Goal: Information Seeking & Learning: Learn about a topic

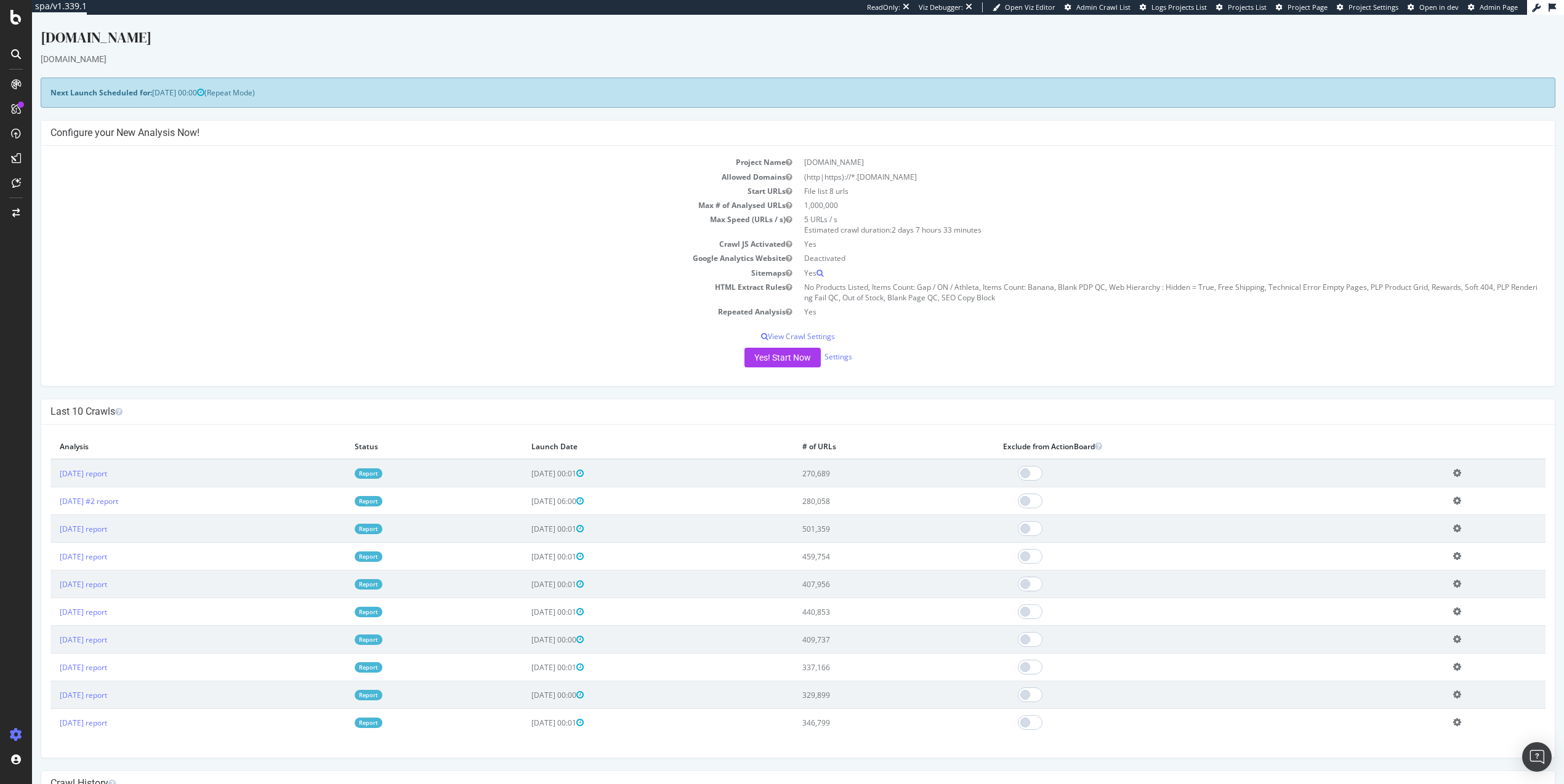
click at [82, 163] on td "Project Name" at bounding box center [424, 162] width 748 height 14
click at [61, 199] on div "RealKeywords" at bounding box center [73, 203] width 55 height 12
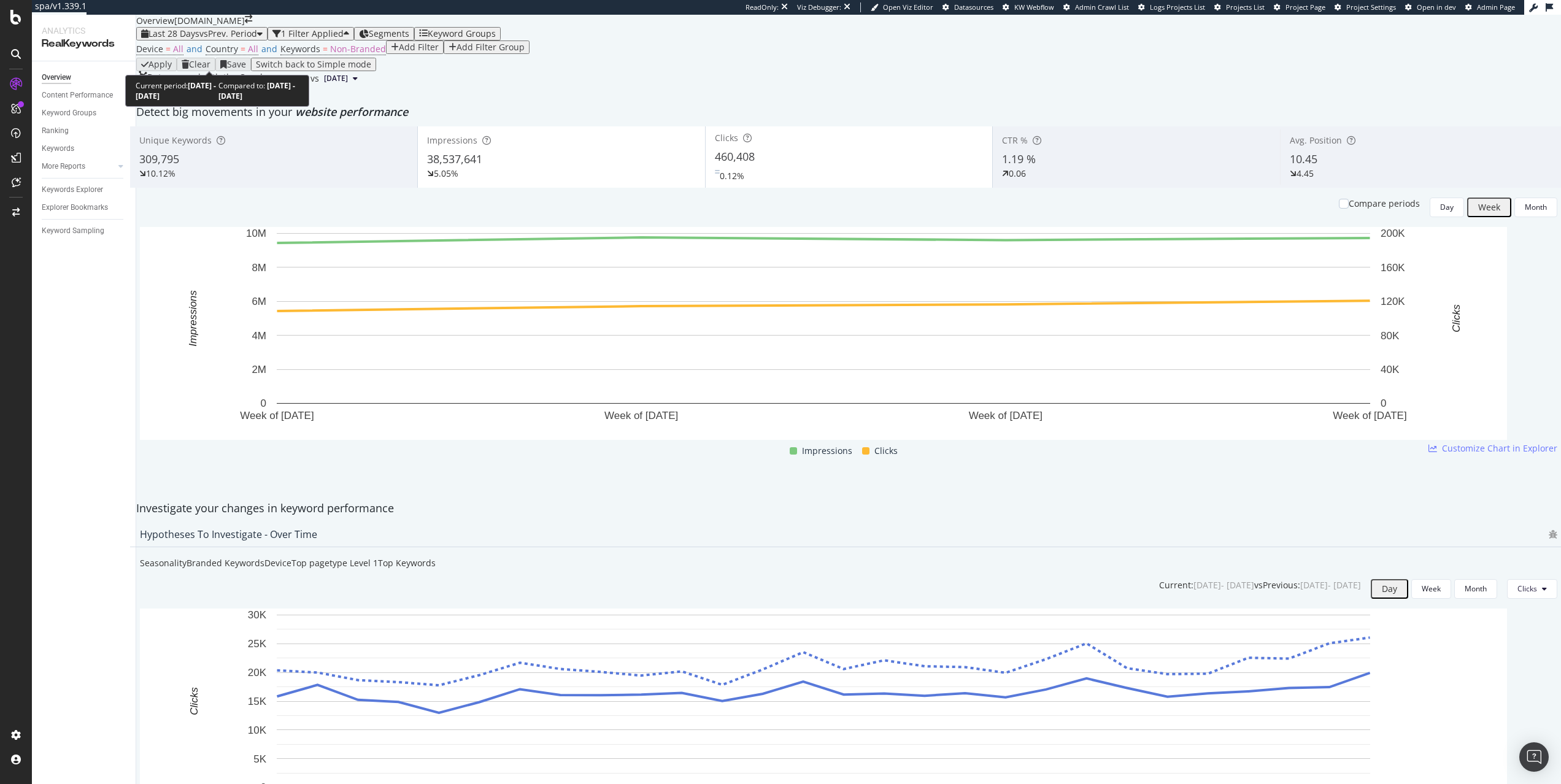
click at [212, 40] on span "vs Prev. Period" at bounding box center [228, 33] width 57 height 11
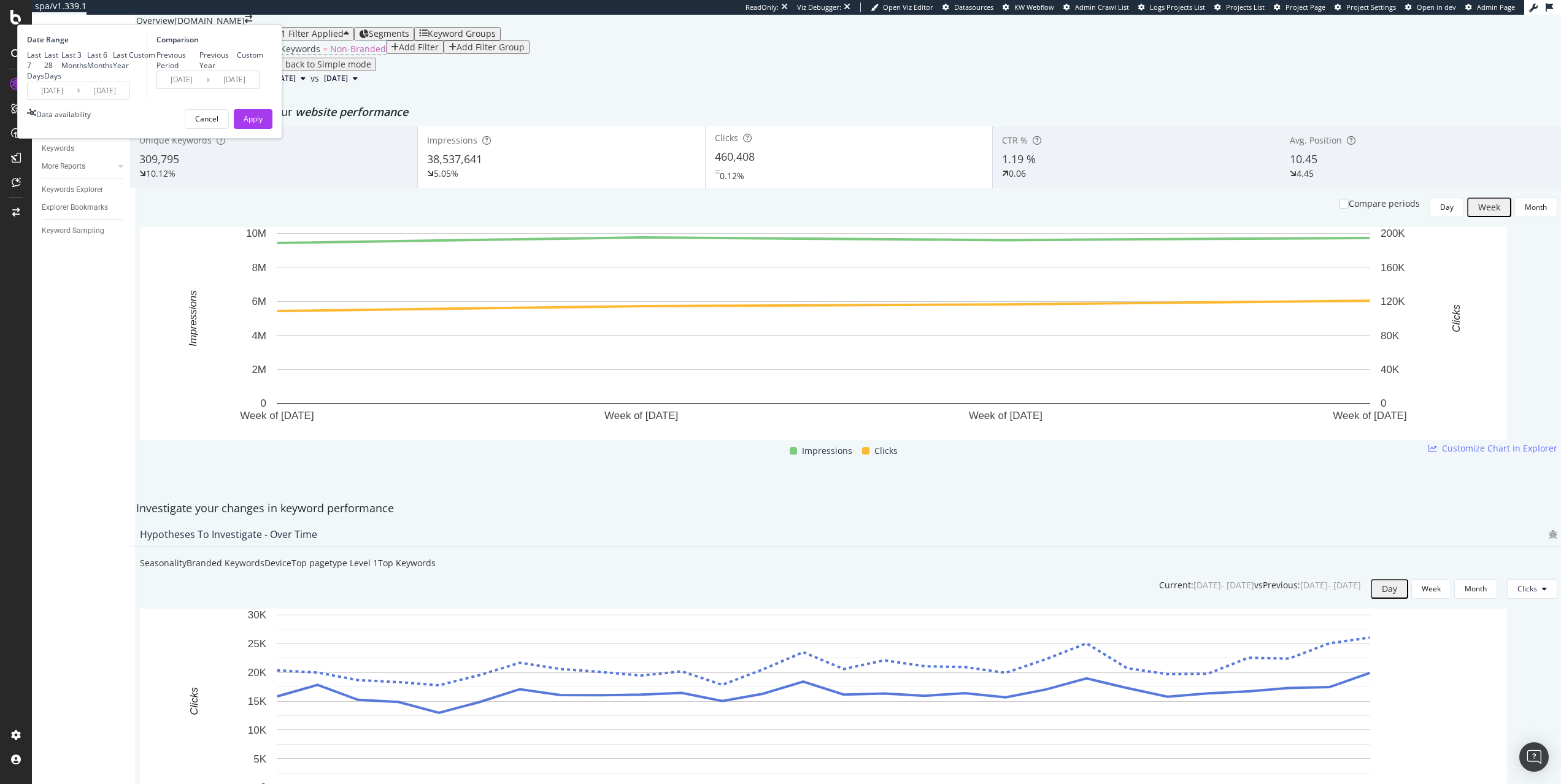
click at [129, 71] on div "Last Year" at bounding box center [121, 60] width 16 height 21
type input "[DATE]"
click at [263, 128] on div "Apply" at bounding box center [253, 119] width 19 height 19
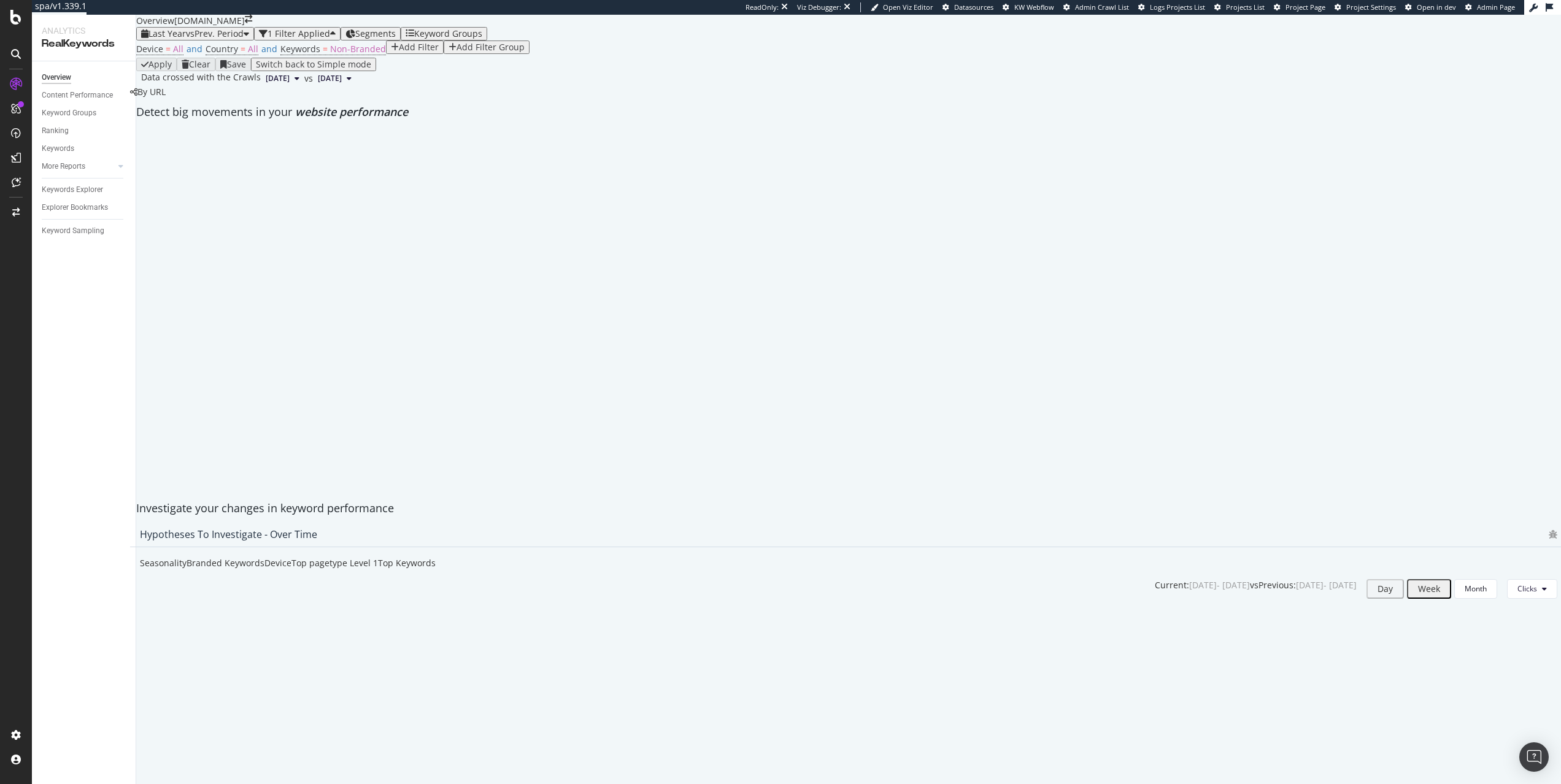
click at [387, 40] on span "Segments" at bounding box center [376, 33] width 41 height 11
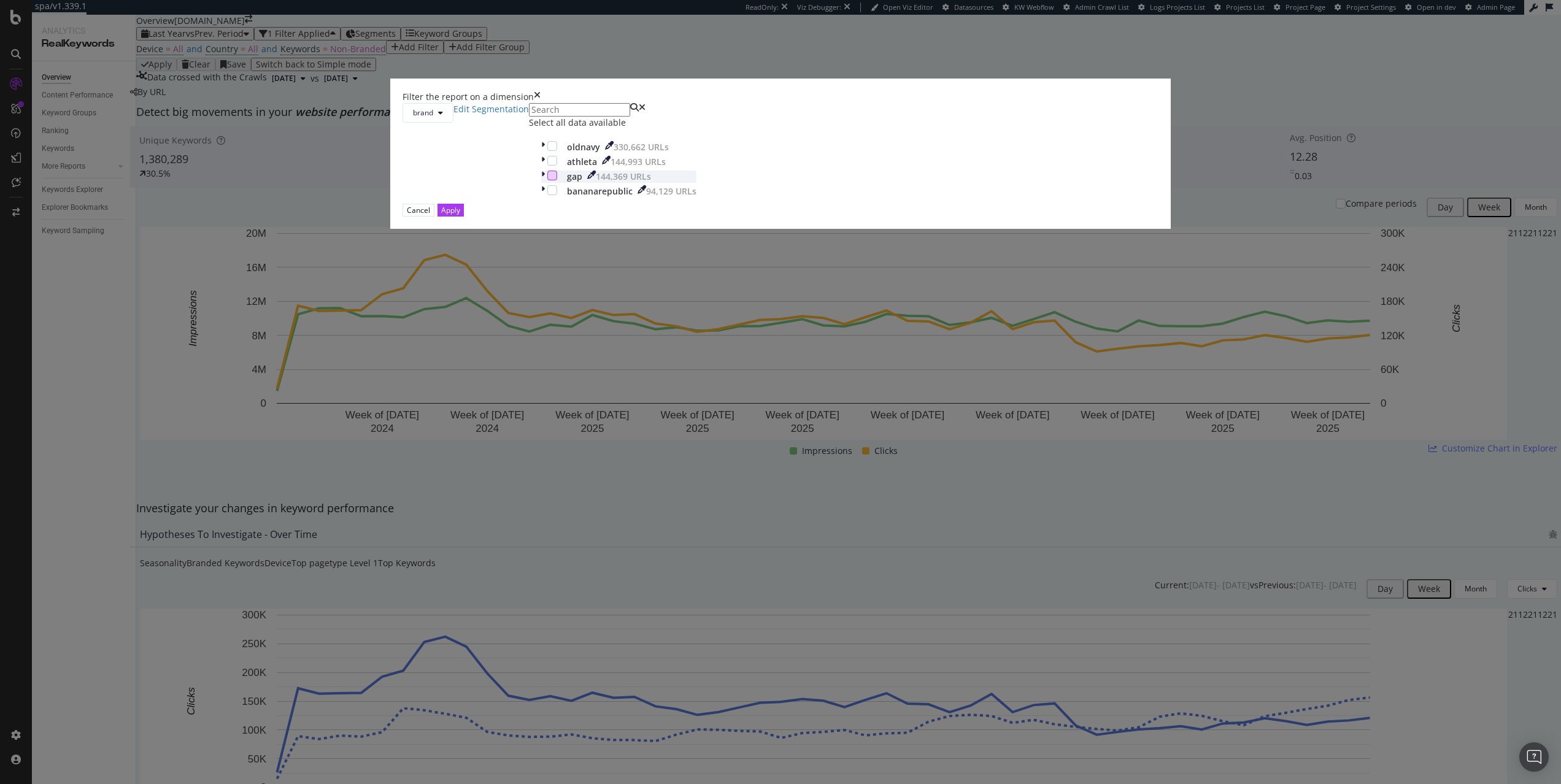
click at [557, 181] on div "modal" at bounding box center [552, 175] width 10 height 10
click at [460, 215] on div "Apply" at bounding box center [451, 210] width 19 height 11
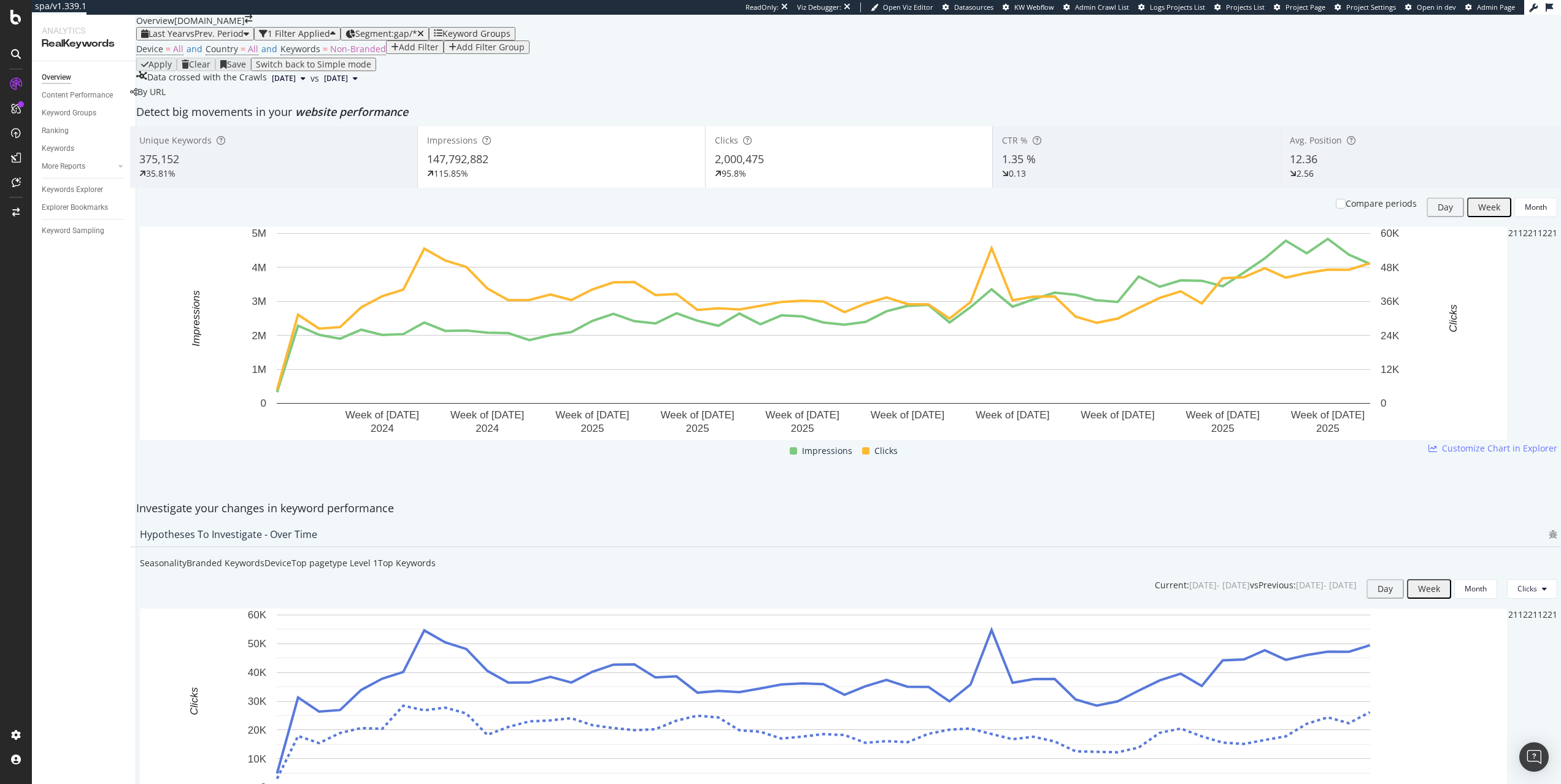
scroll to position [92, 0]
click at [223, 30] on span "vs Prev. Period" at bounding box center [214, 33] width 57 height 11
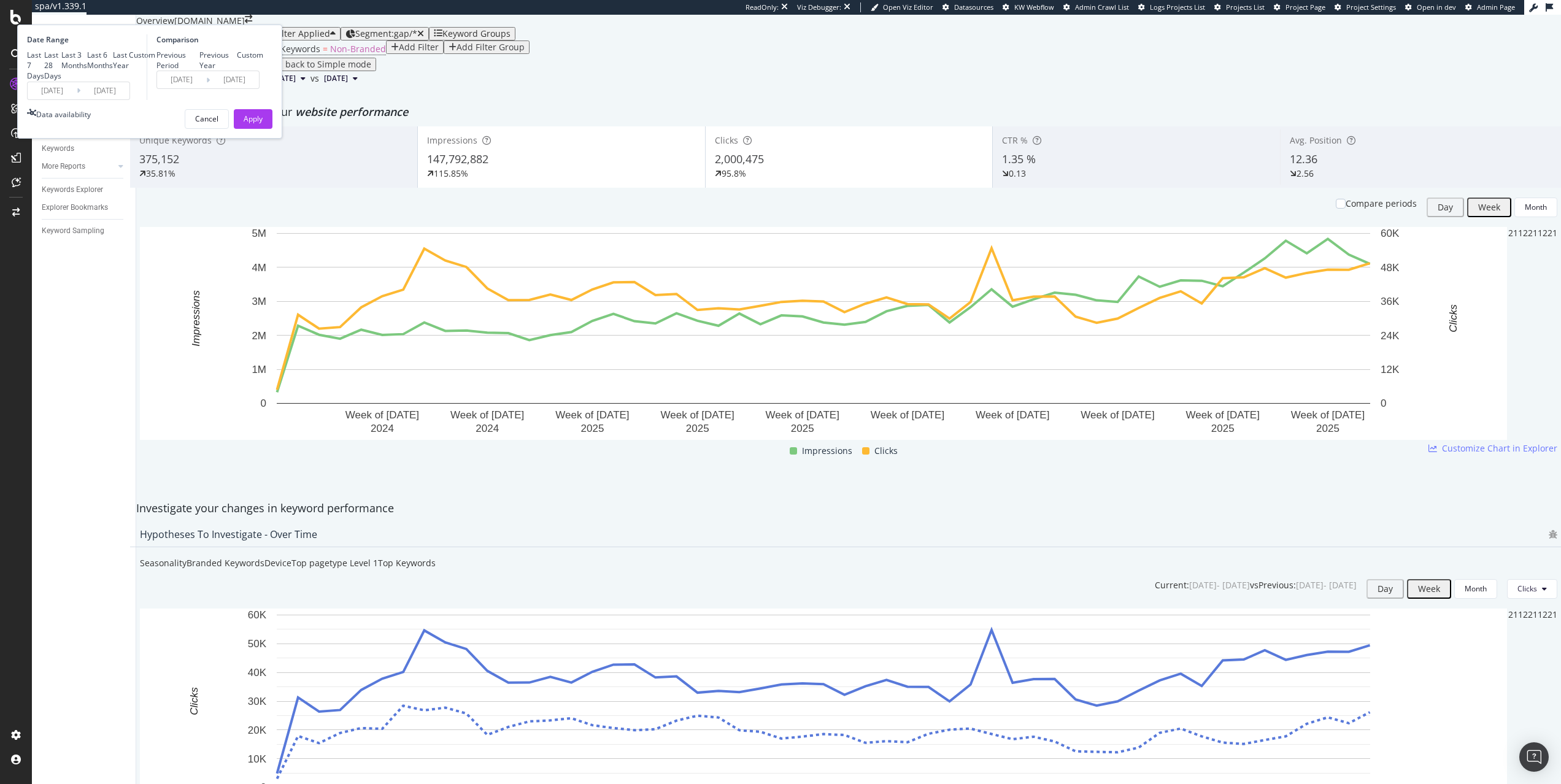
click at [237, 71] on div "Previous Year" at bounding box center [218, 60] width 38 height 21
type input "[DATE]"
click at [263, 128] on div "Apply" at bounding box center [253, 119] width 19 height 19
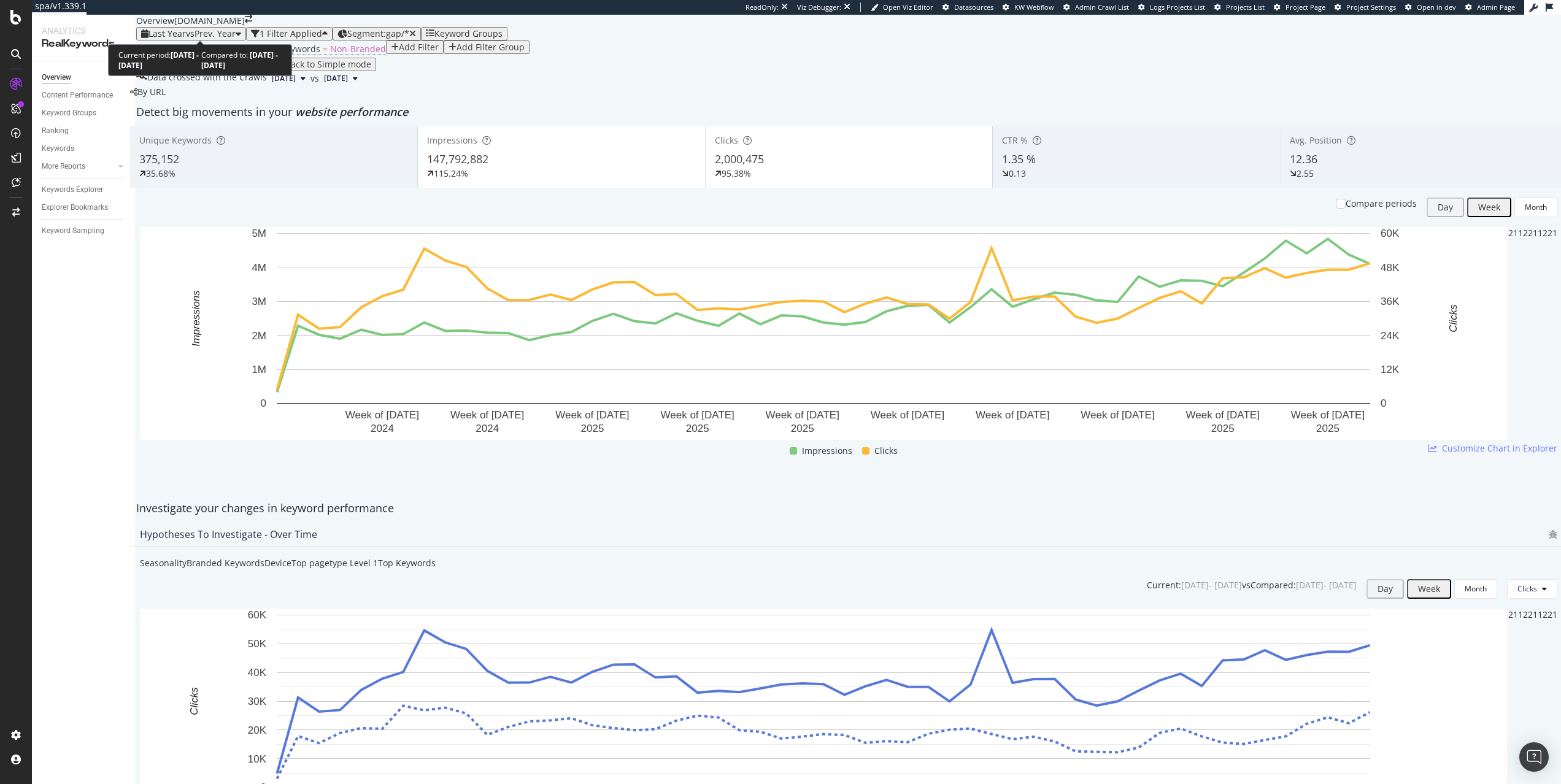
click at [219, 31] on span "vs Prev. Year" at bounding box center [211, 33] width 49 height 11
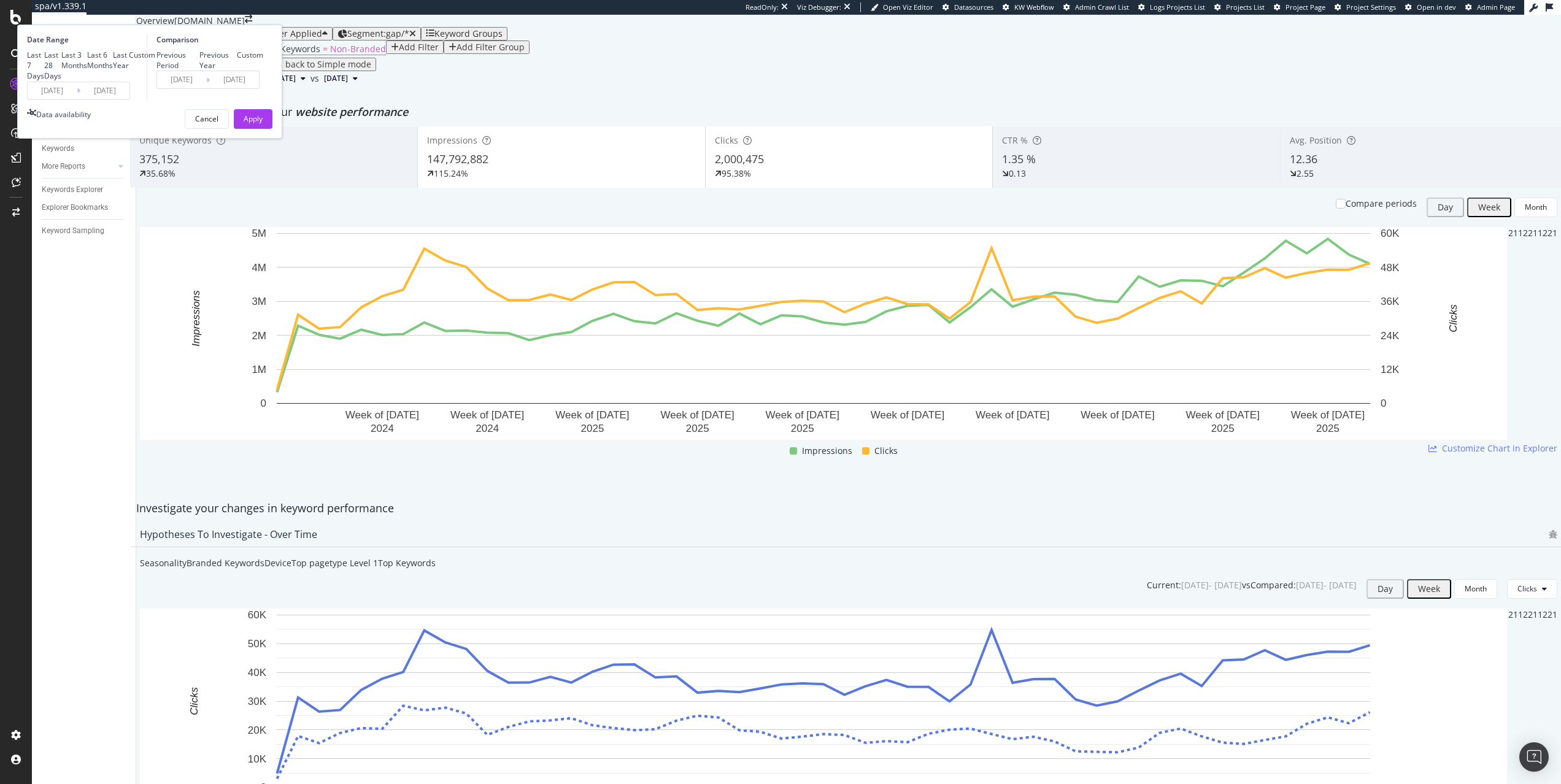
click at [155, 81] on div "Last 7 Days Last 28 Days Last 3 Months Last 6 Months Last Year Custom" at bounding box center [91, 64] width 128 height 31
click at [77, 100] on input "[DATE]" at bounding box center [52, 90] width 49 height 17
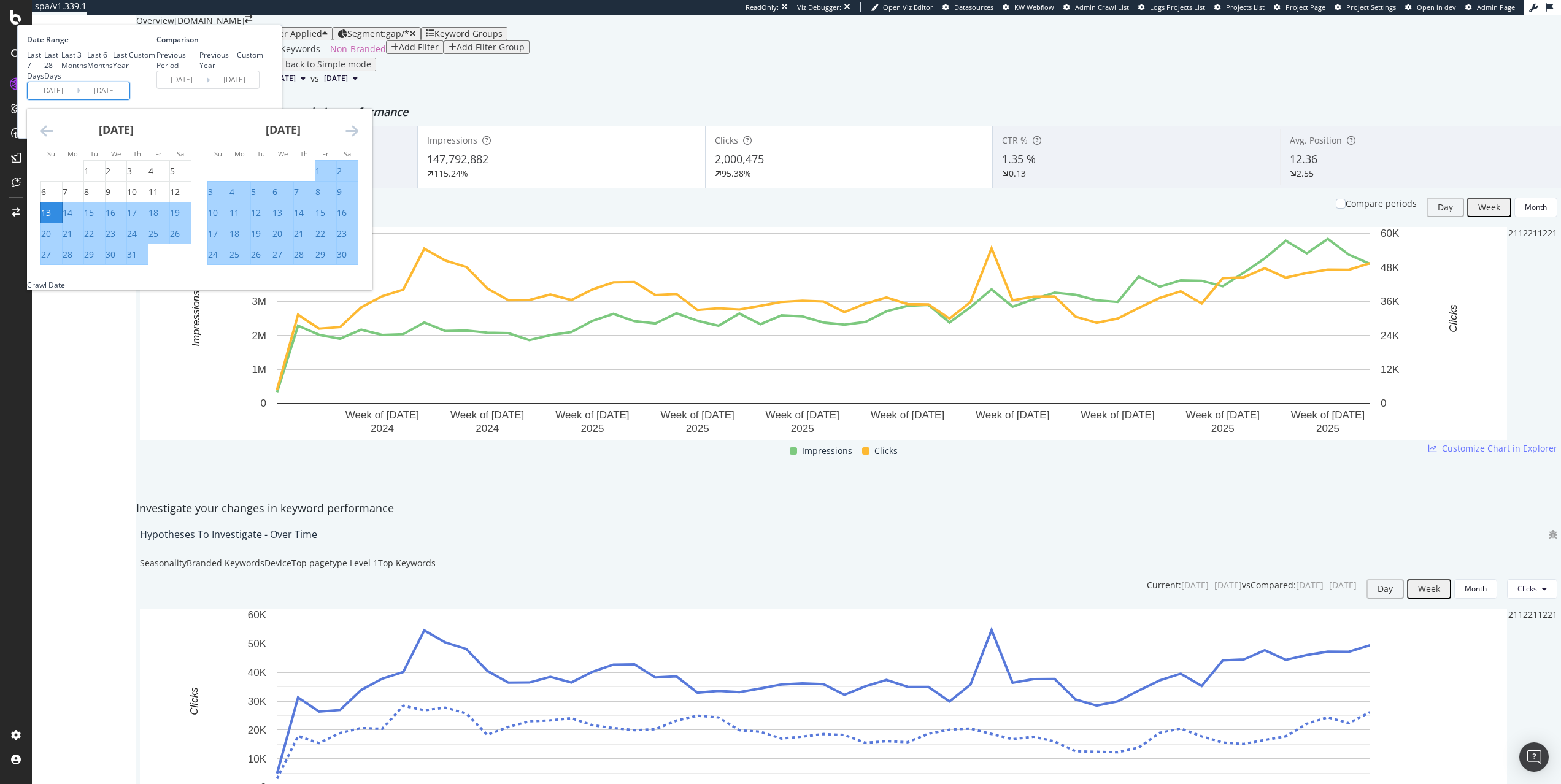
click at [358, 138] on icon "Move forward to switch to the next month." at bounding box center [352, 131] width 13 height 15
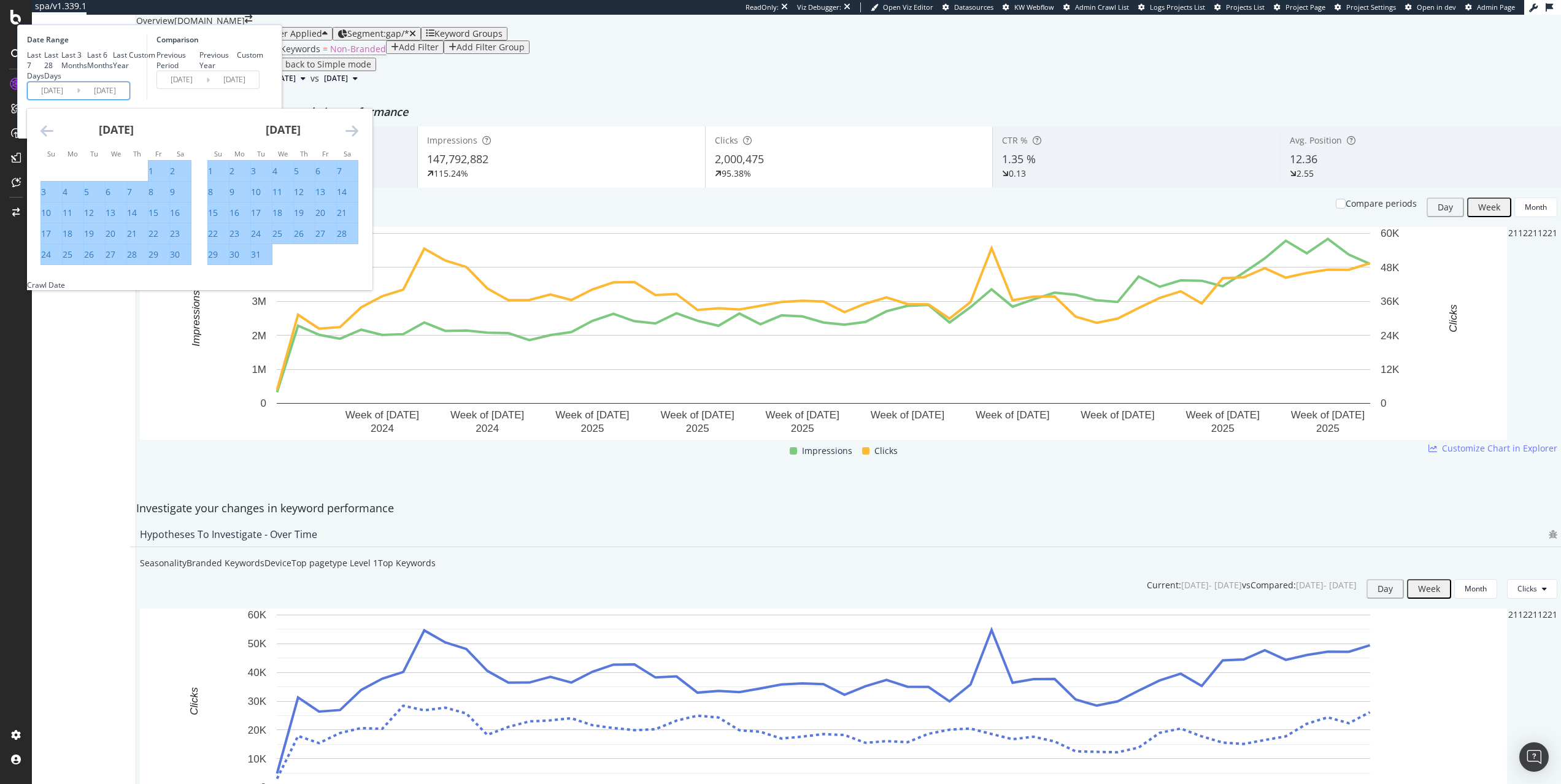
click at [358, 138] on icon "Move forward to switch to the next month." at bounding box center [352, 131] width 13 height 15
click at [277, 177] on div "1" at bounding box center [275, 171] width 5 height 12
type input "[DATE]"
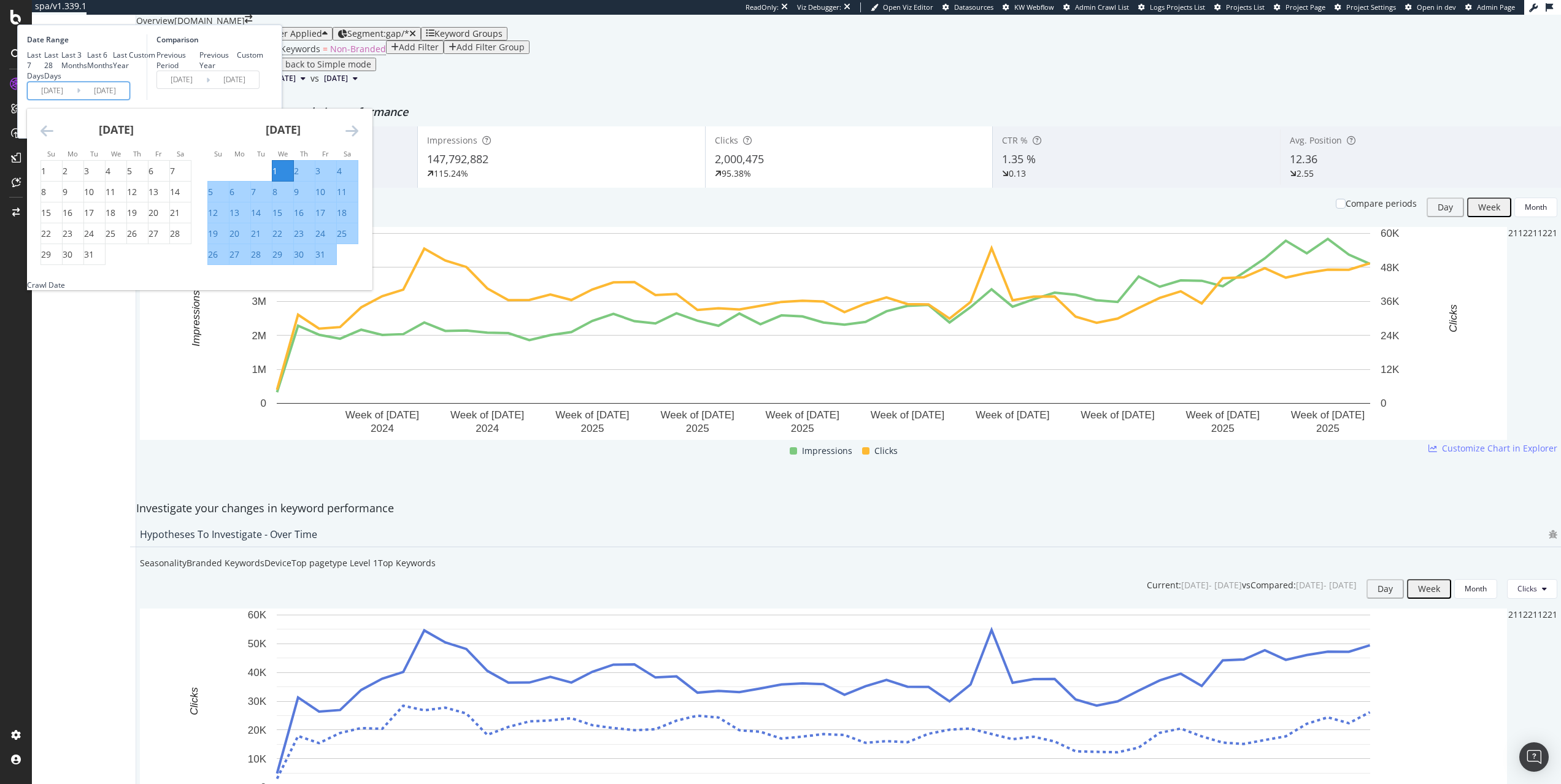
click at [263, 100] on div "Comparison Previous Period Previous Year Custom [DATE] Navigate forward to inte…" at bounding box center [205, 67] width 116 height 65
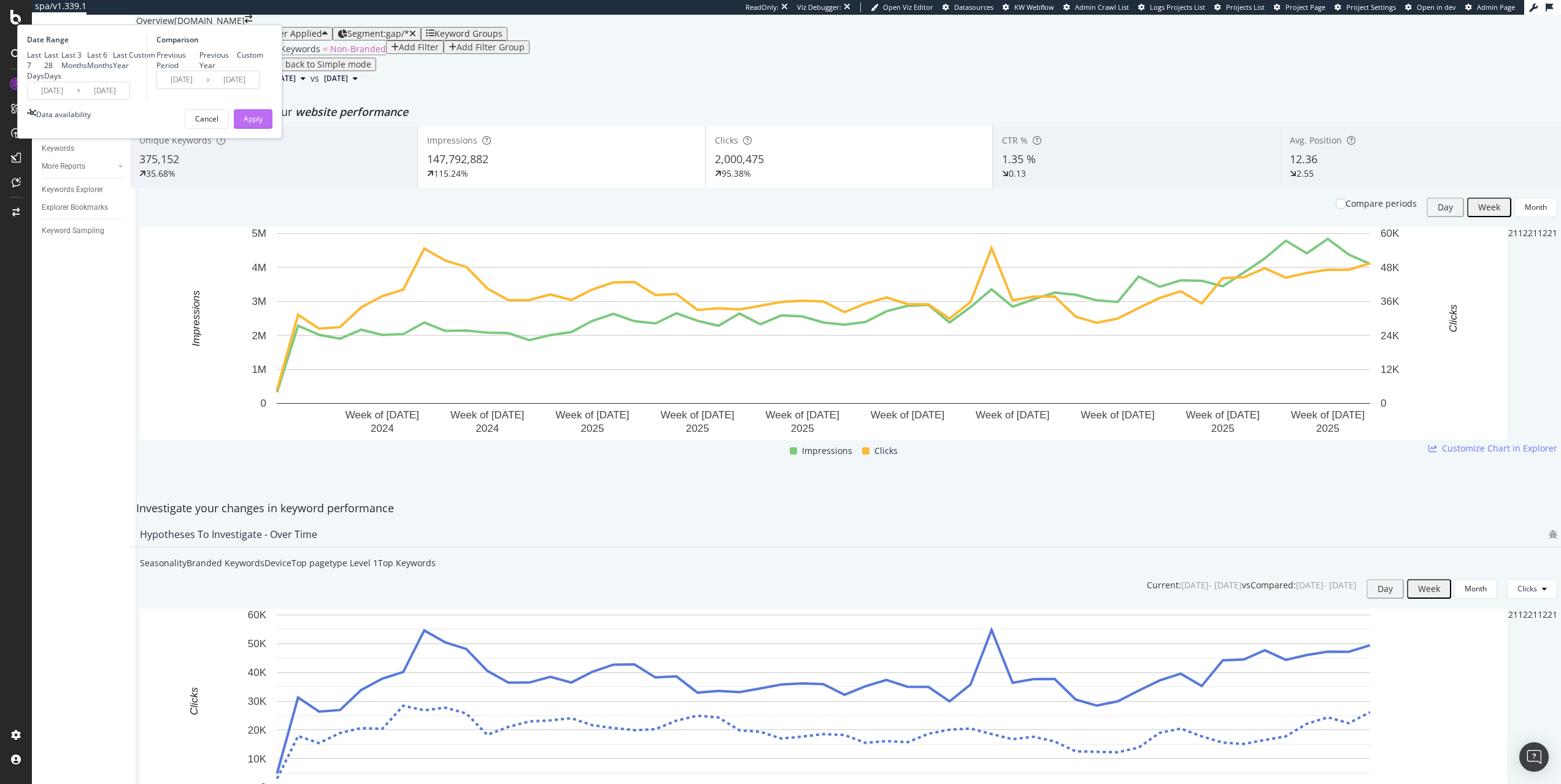
click at [263, 124] on div "Apply" at bounding box center [253, 119] width 19 height 11
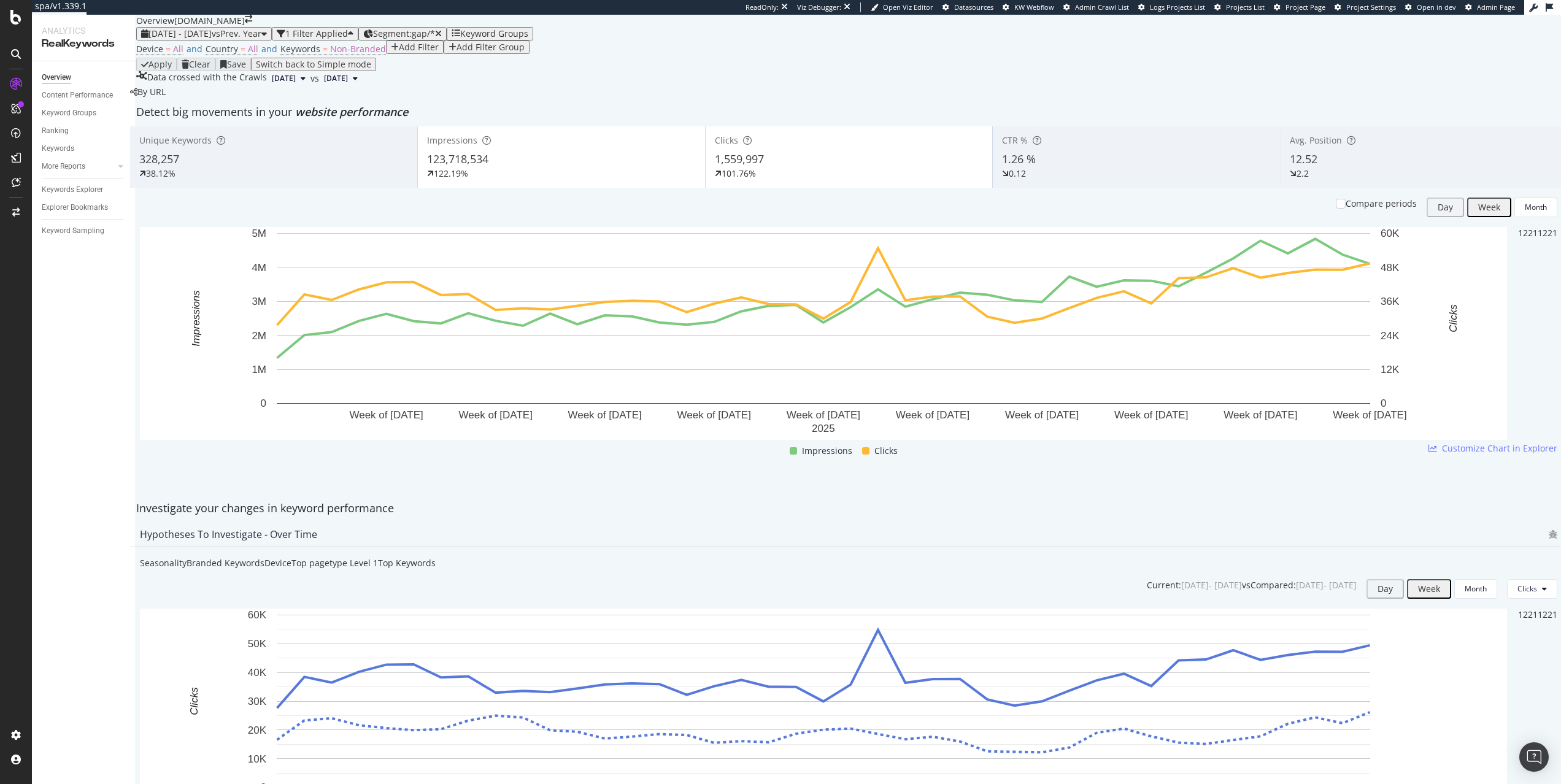
click at [1363, 211] on div "Compare periods" at bounding box center [1376, 207] width 81 height 19
click at [1357, 209] on div "Compare periods" at bounding box center [1381, 204] width 71 height 12
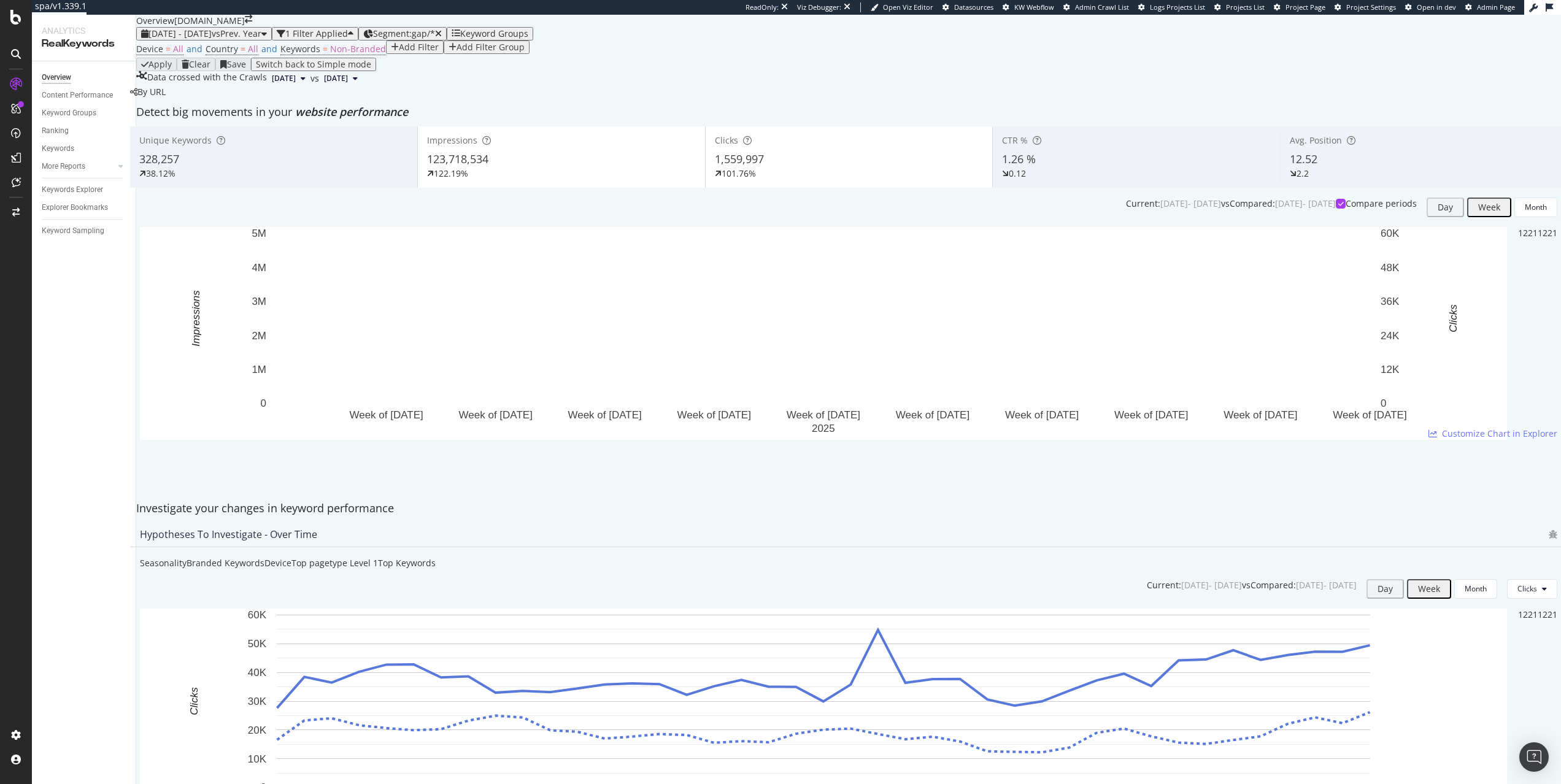
scroll to position [36, 0]
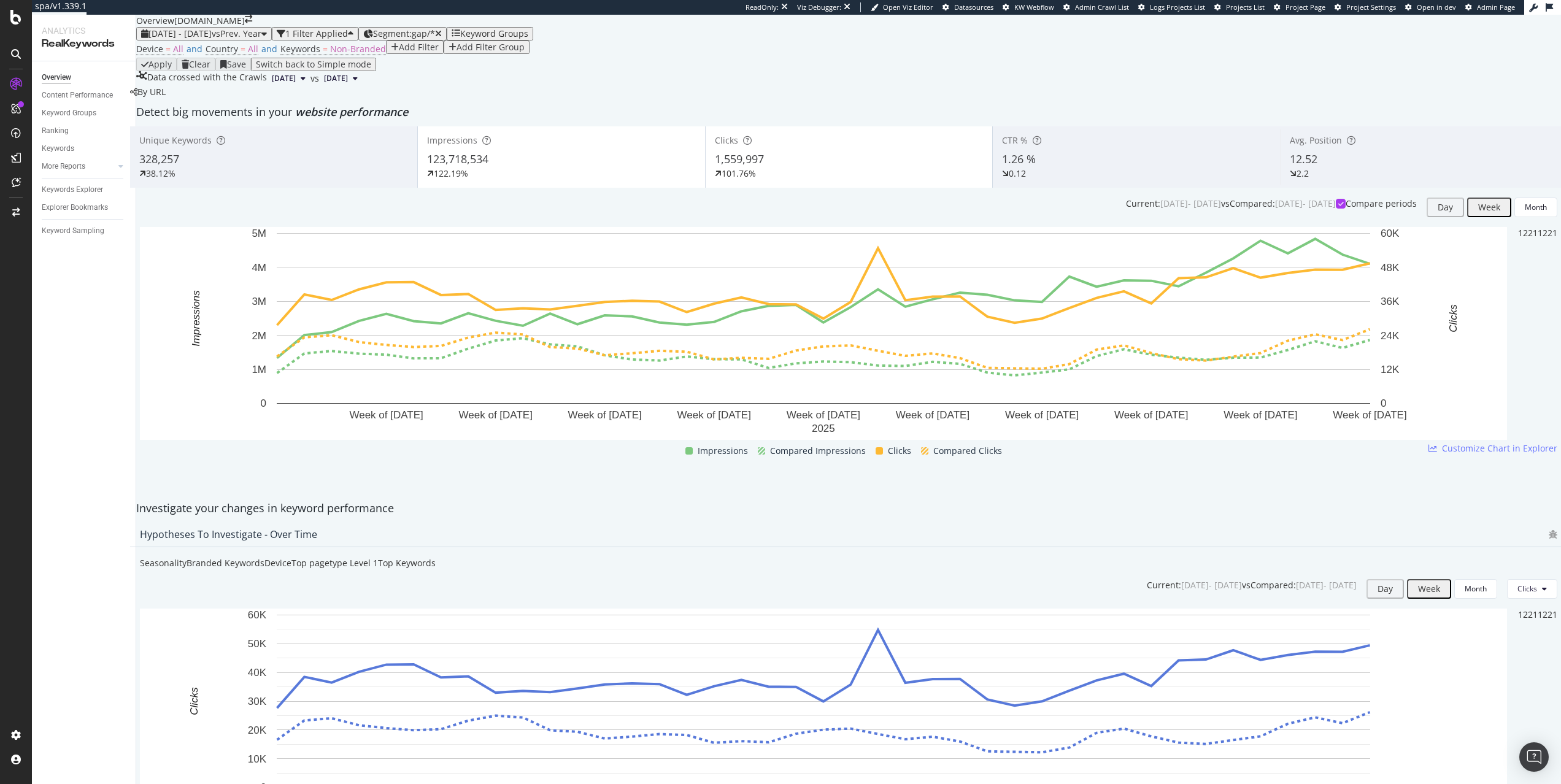
click at [486, 180] on div "122.19%" at bounding box center [561, 174] width 269 height 12
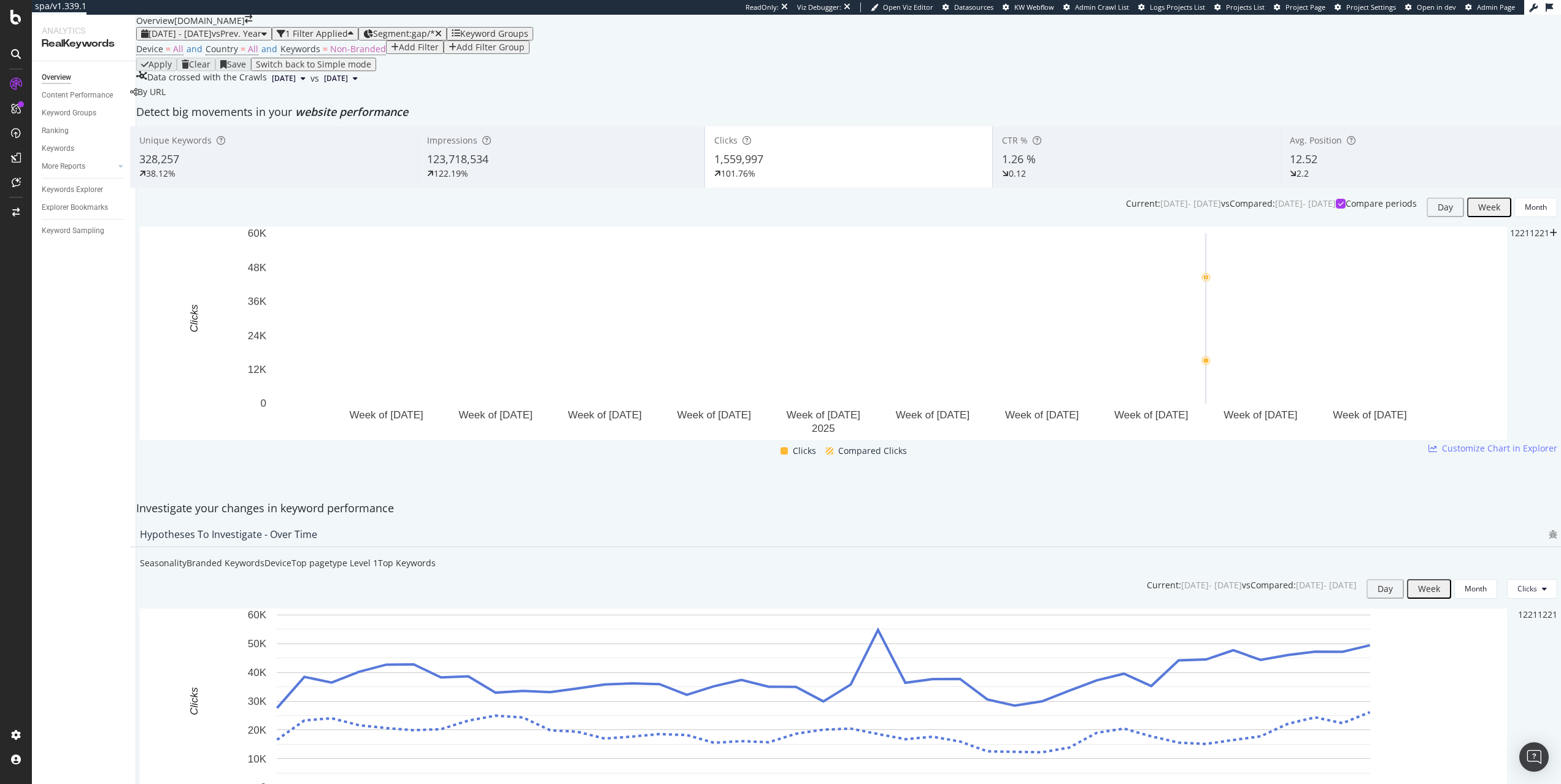
scroll to position [0, 0]
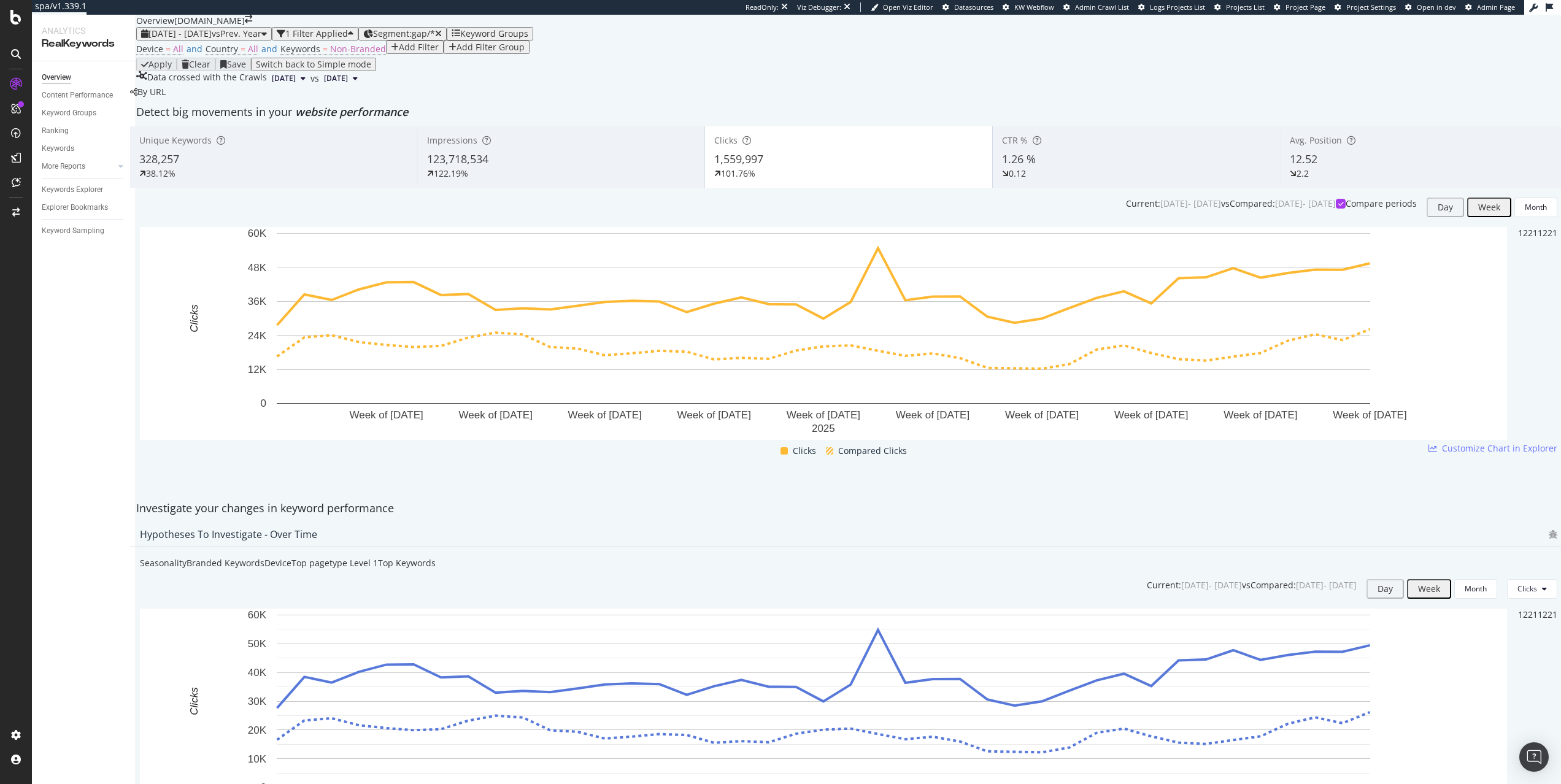
click at [598, 168] on div "123,718,534" at bounding box center [561, 160] width 268 height 16
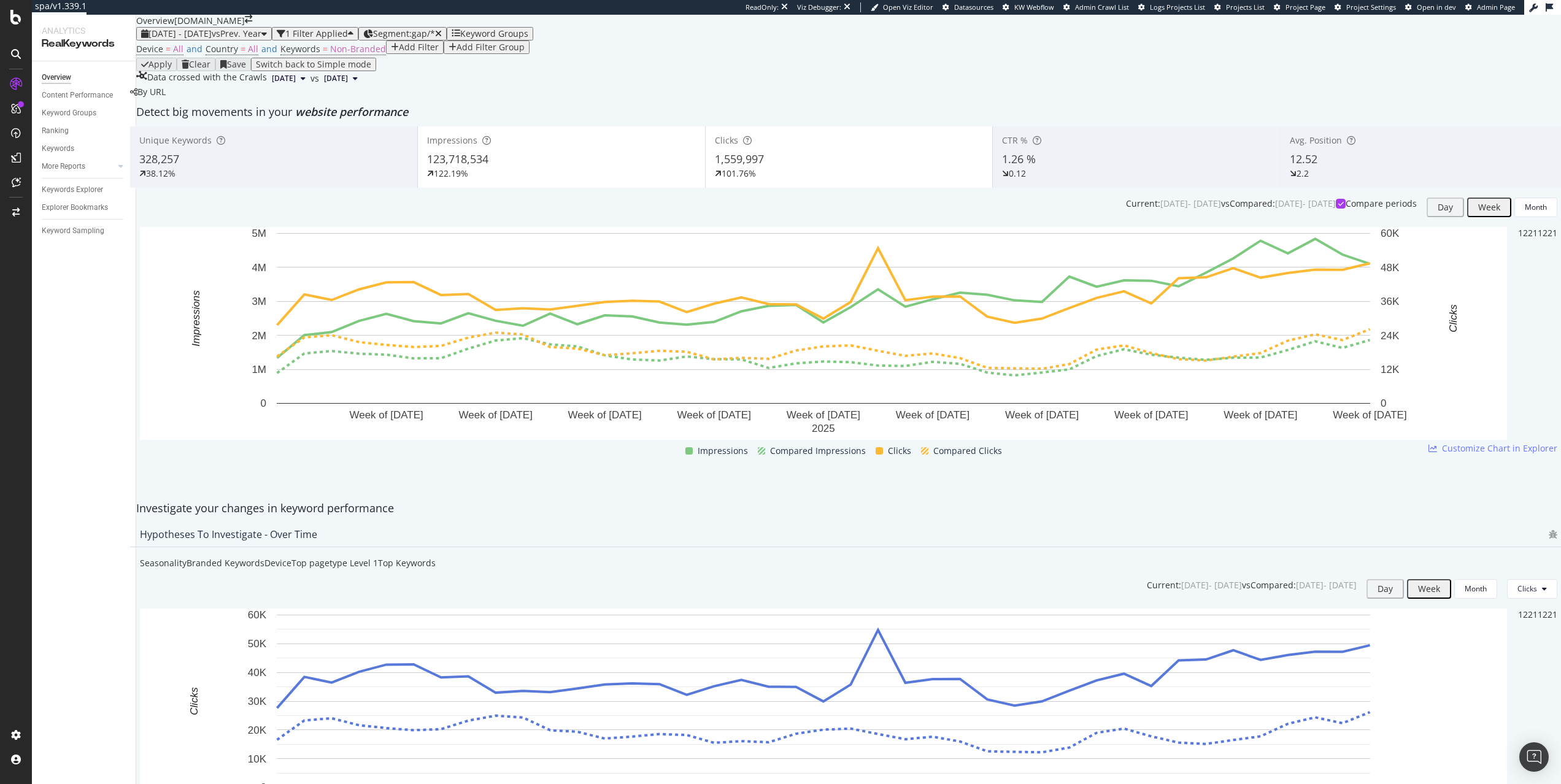
click at [751, 167] on span "1,559,997" at bounding box center [739, 159] width 49 height 15
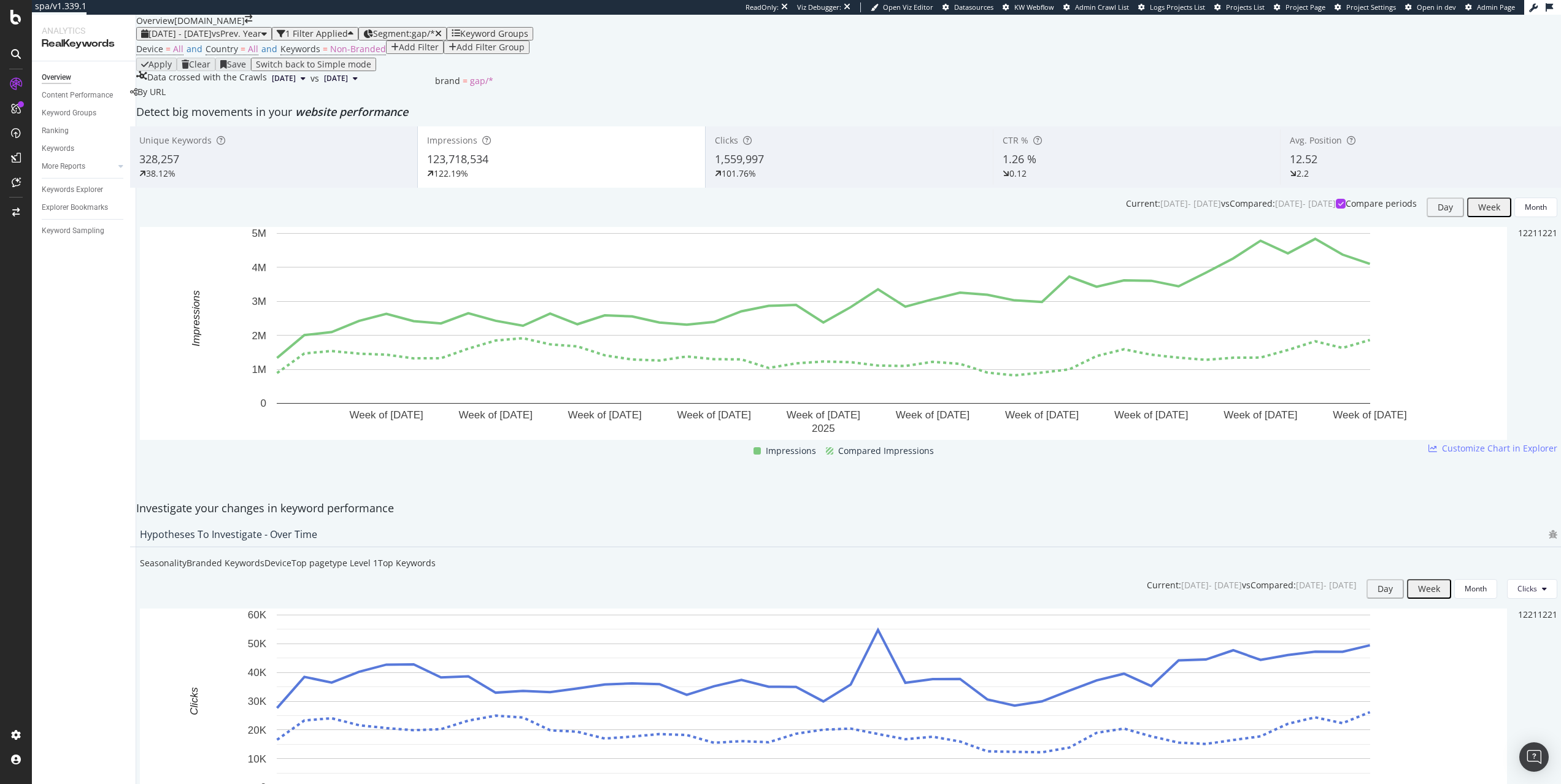
click at [442, 39] on div "Segment: gap/*" at bounding box center [407, 34] width 69 height 10
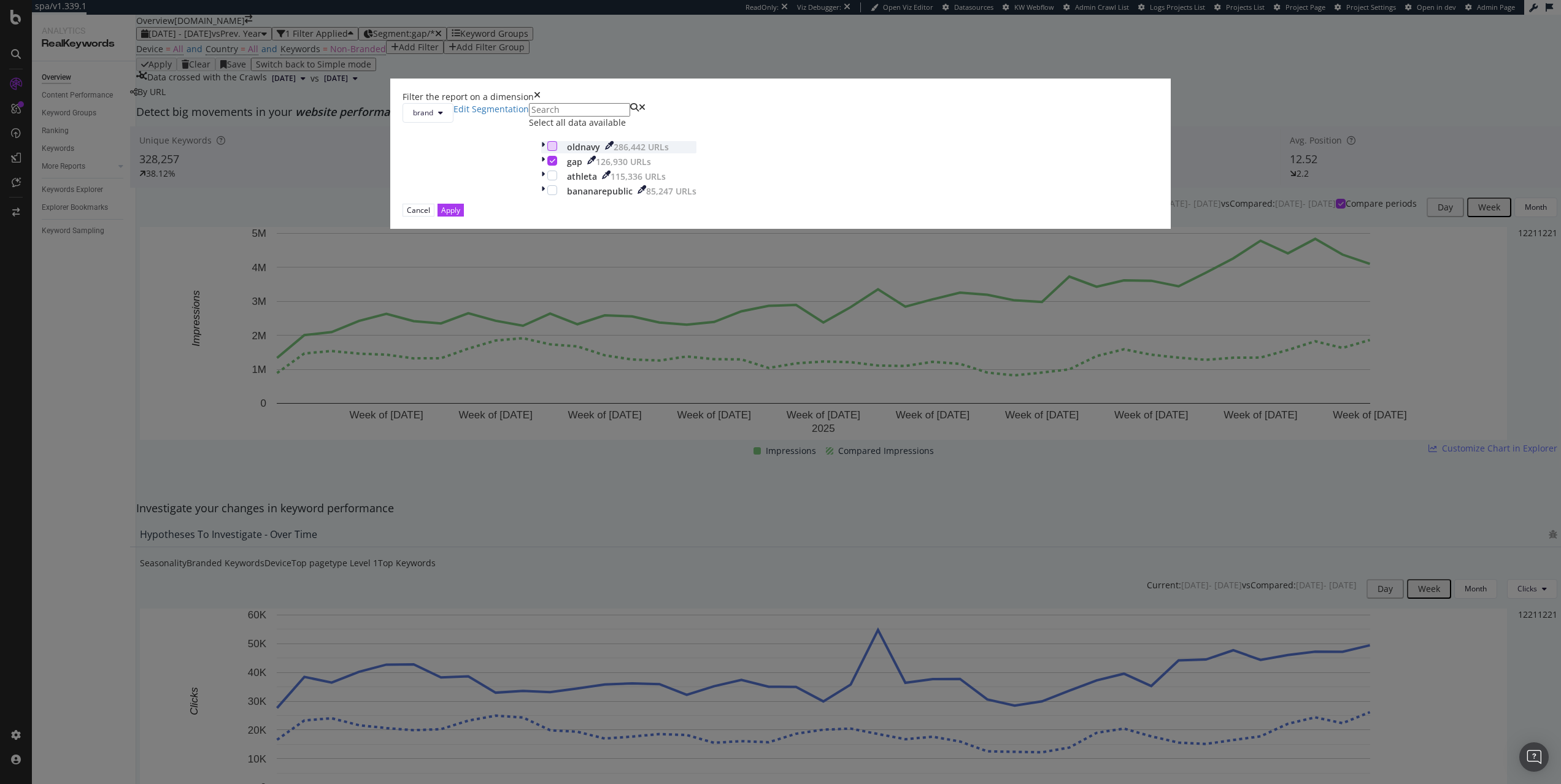
click at [557, 151] on div "modal" at bounding box center [552, 146] width 10 height 10
click at [557, 166] on div "modal" at bounding box center [552, 161] width 10 height 10
click at [464, 217] on button "Apply" at bounding box center [451, 210] width 26 height 13
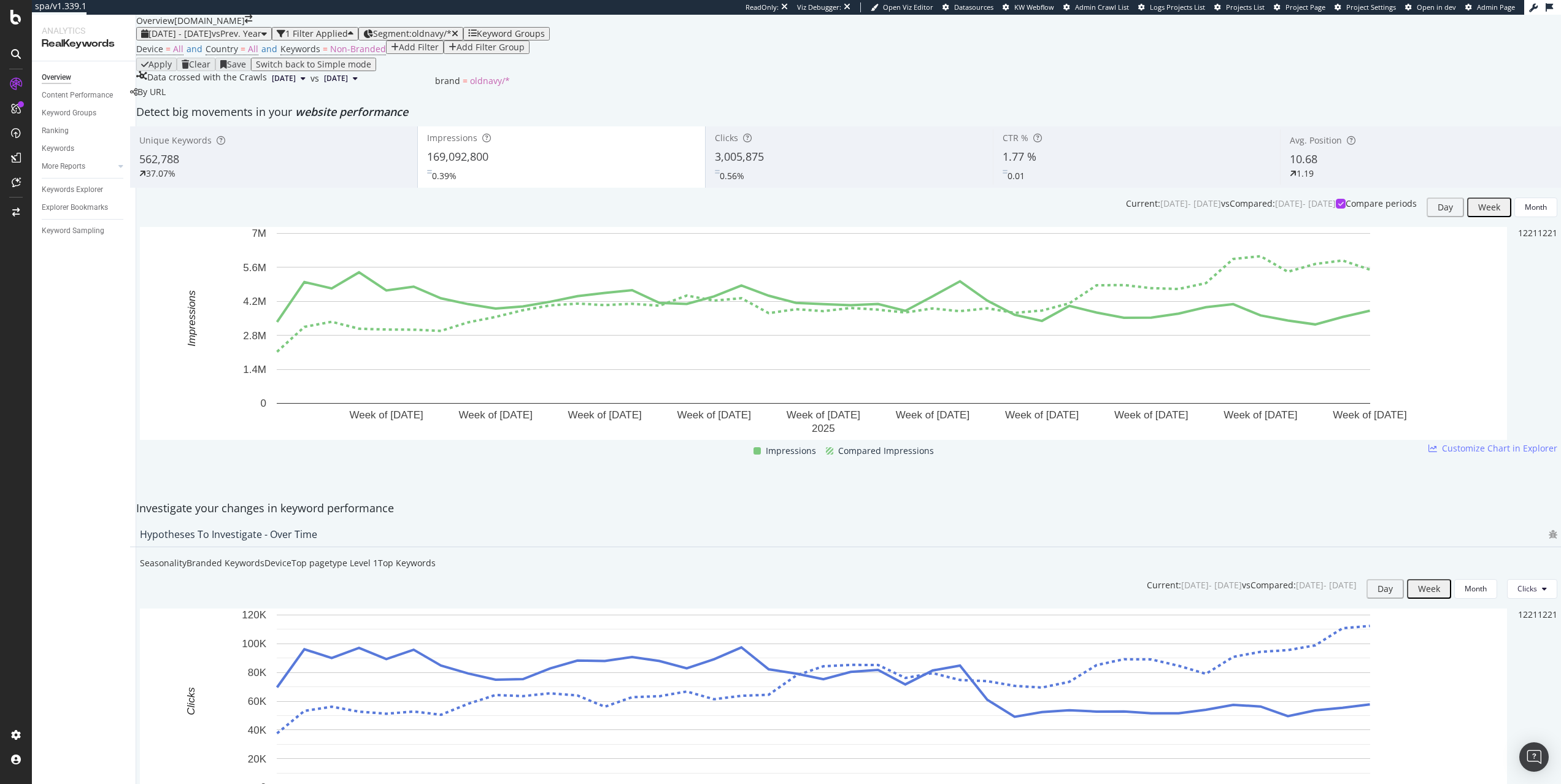
click at [459, 39] on div "Segment: oldnavy/*" at bounding box center [415, 34] width 86 height 10
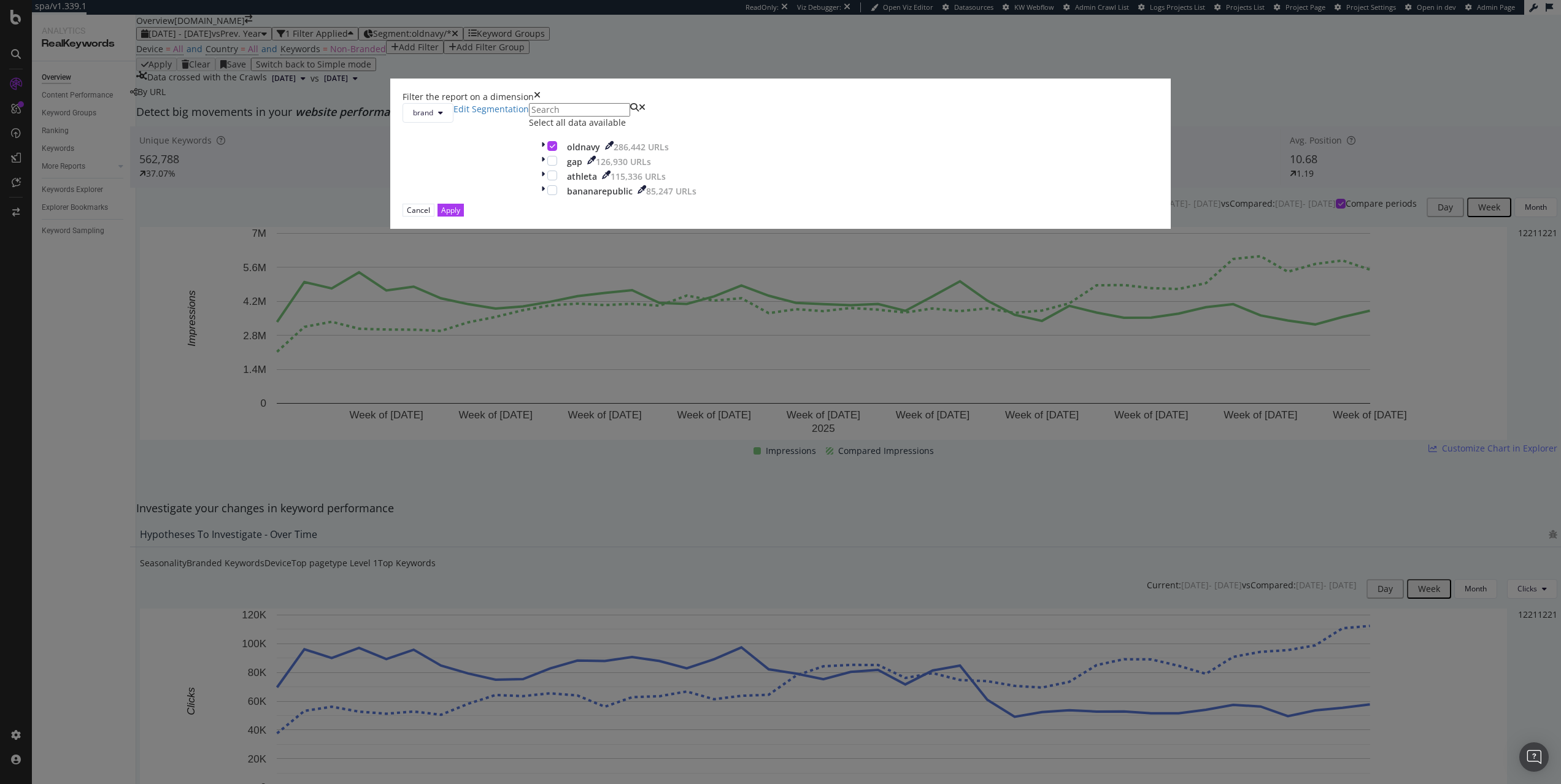
click at [671, 204] on div "brand Edit Segmentation Select all data available oldnavy 286,442 URLs gap 126,…" at bounding box center [780, 153] width 756 height 101
click at [557, 181] on div "modal" at bounding box center [552, 175] width 10 height 10
click at [557, 151] on div "modal" at bounding box center [552, 146] width 10 height 10
click at [460, 215] on div "Apply" at bounding box center [451, 210] width 19 height 11
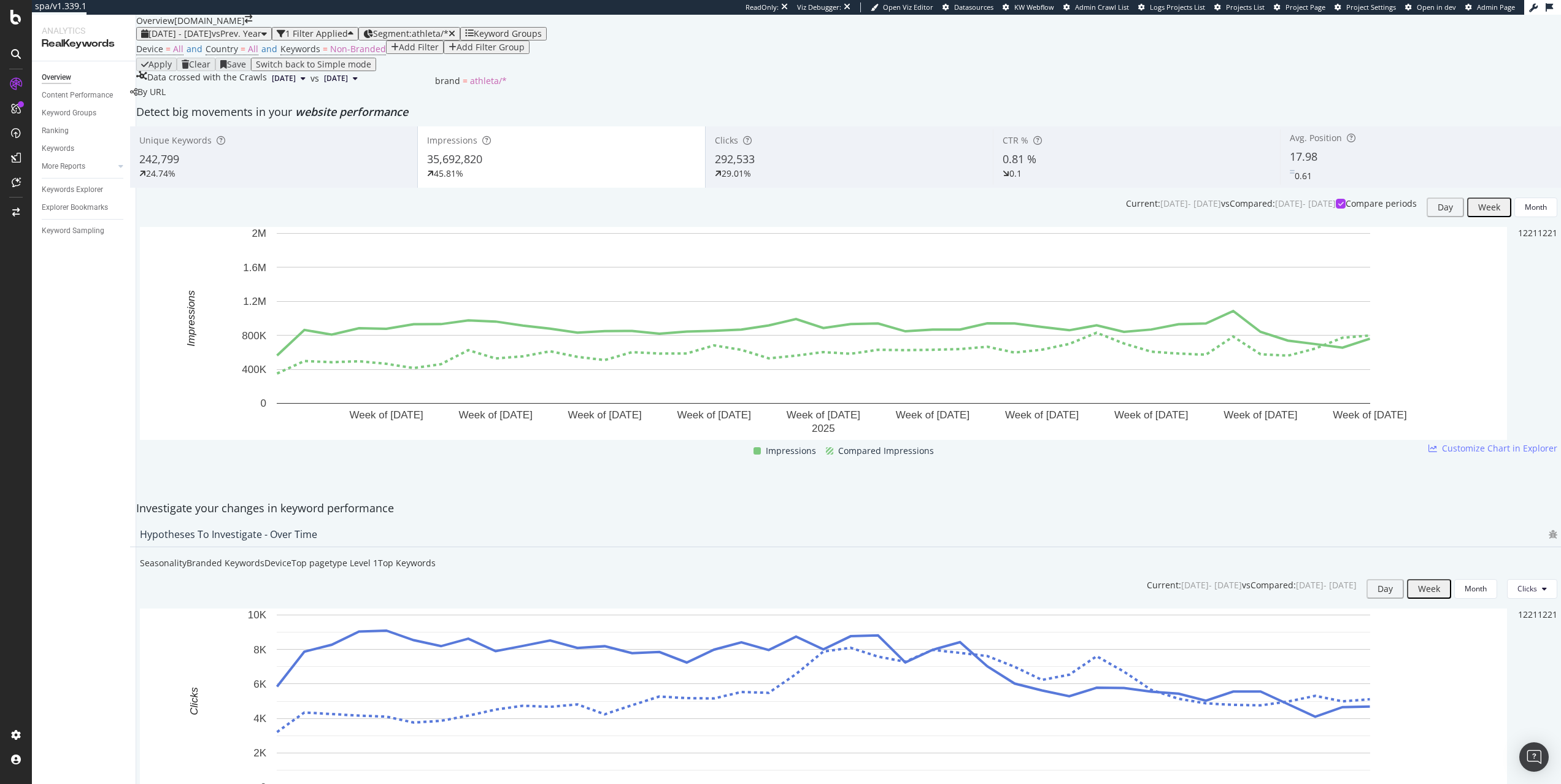
click at [451, 39] on div "Segment: athleta/*" at bounding box center [414, 34] width 82 height 10
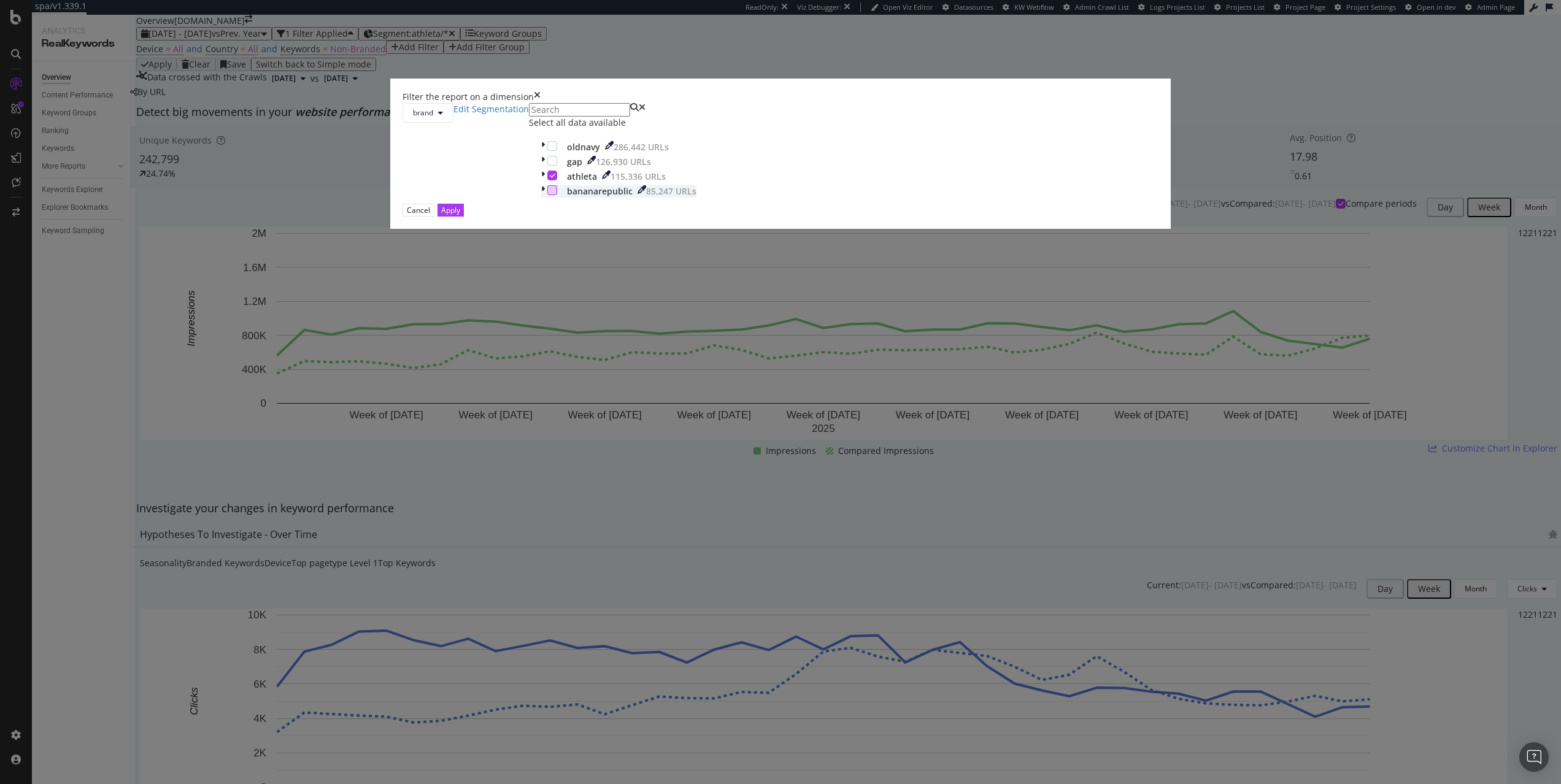
click at [557, 195] on div "modal" at bounding box center [552, 190] width 10 height 10
click at [556, 178] on icon "modal" at bounding box center [552, 175] width 5 height 6
click at [460, 215] on div "Apply" at bounding box center [451, 210] width 19 height 11
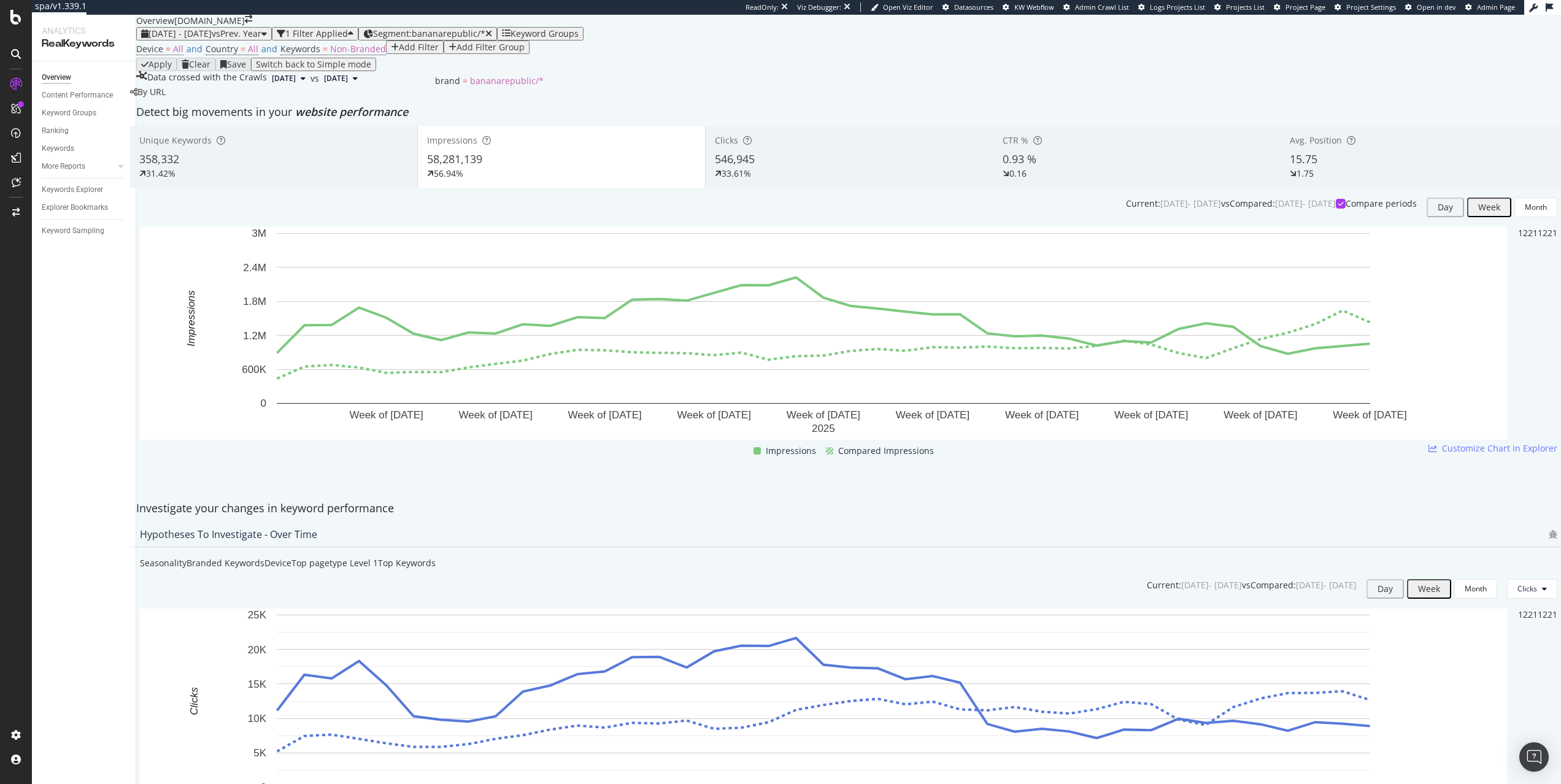
click at [485, 40] on span "Segment: bananarepublic/*" at bounding box center [429, 33] width 112 height 11
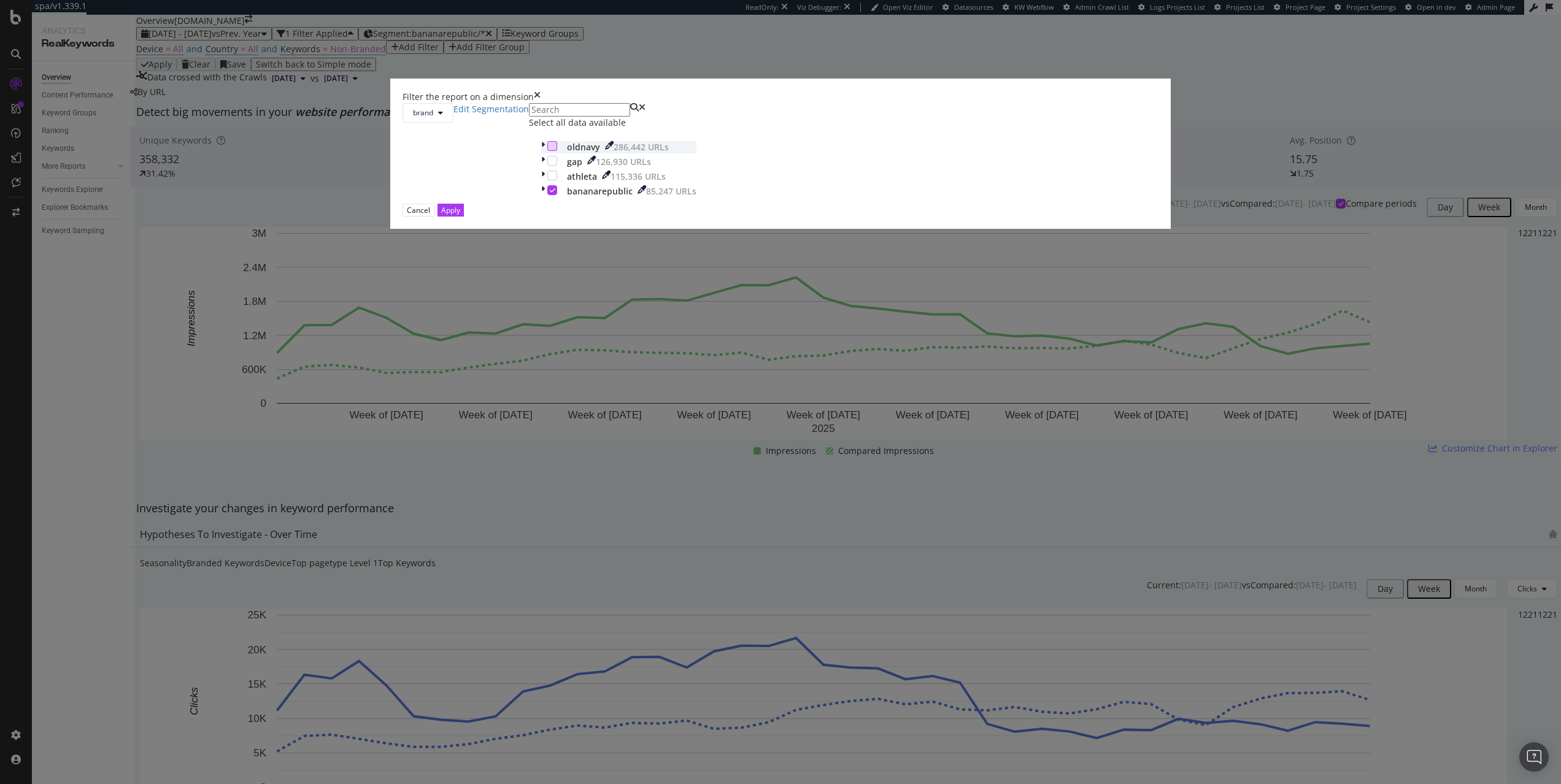
click at [557, 151] on div "modal" at bounding box center [552, 146] width 10 height 10
click at [557, 195] on div "modal" at bounding box center [552, 190] width 10 height 10
click at [460, 216] on div "Apply" at bounding box center [451, 210] width 19 height 11
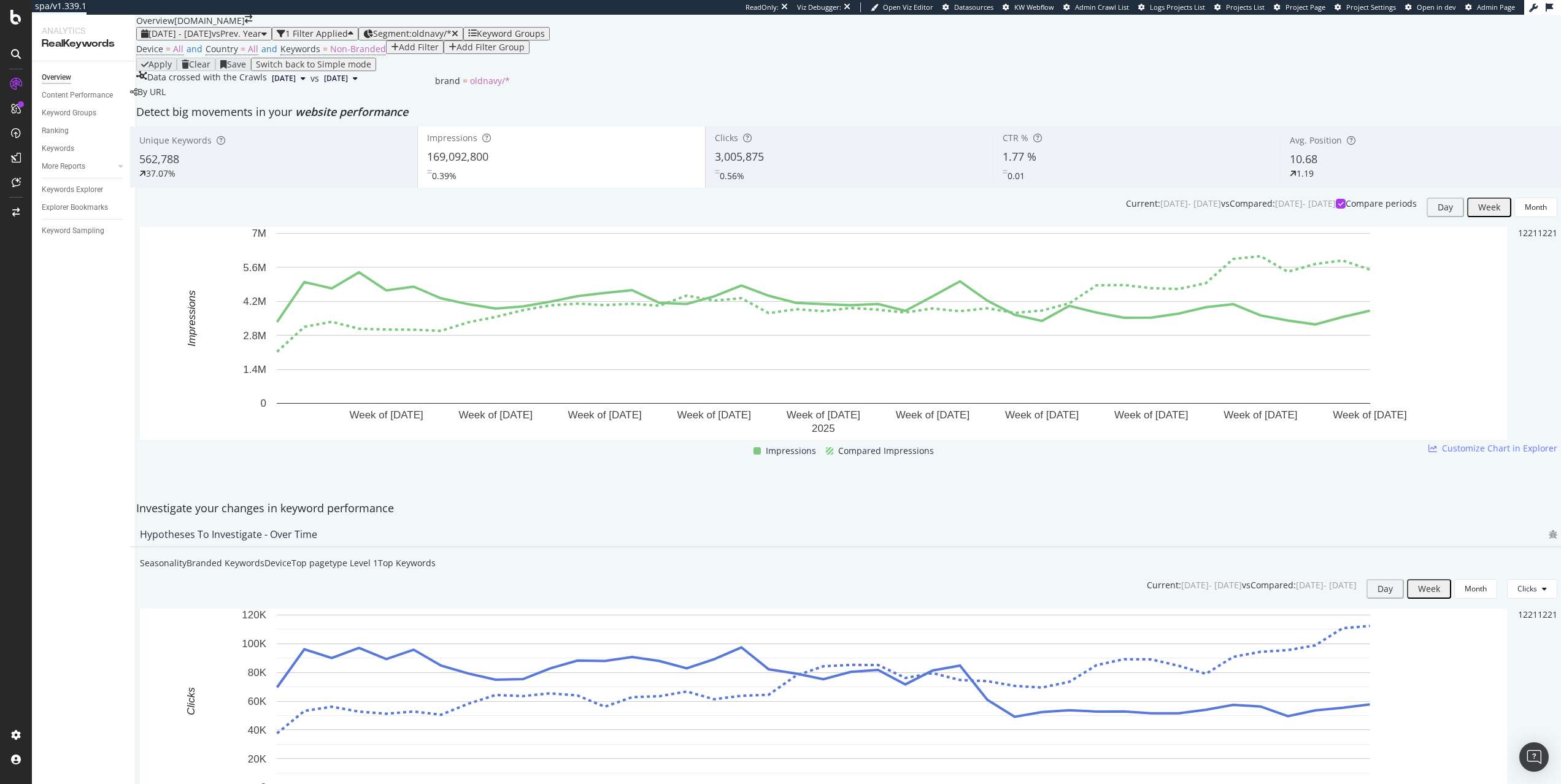
click at [459, 39] on div "Segment: oldnavy/*" at bounding box center [415, 34] width 86 height 10
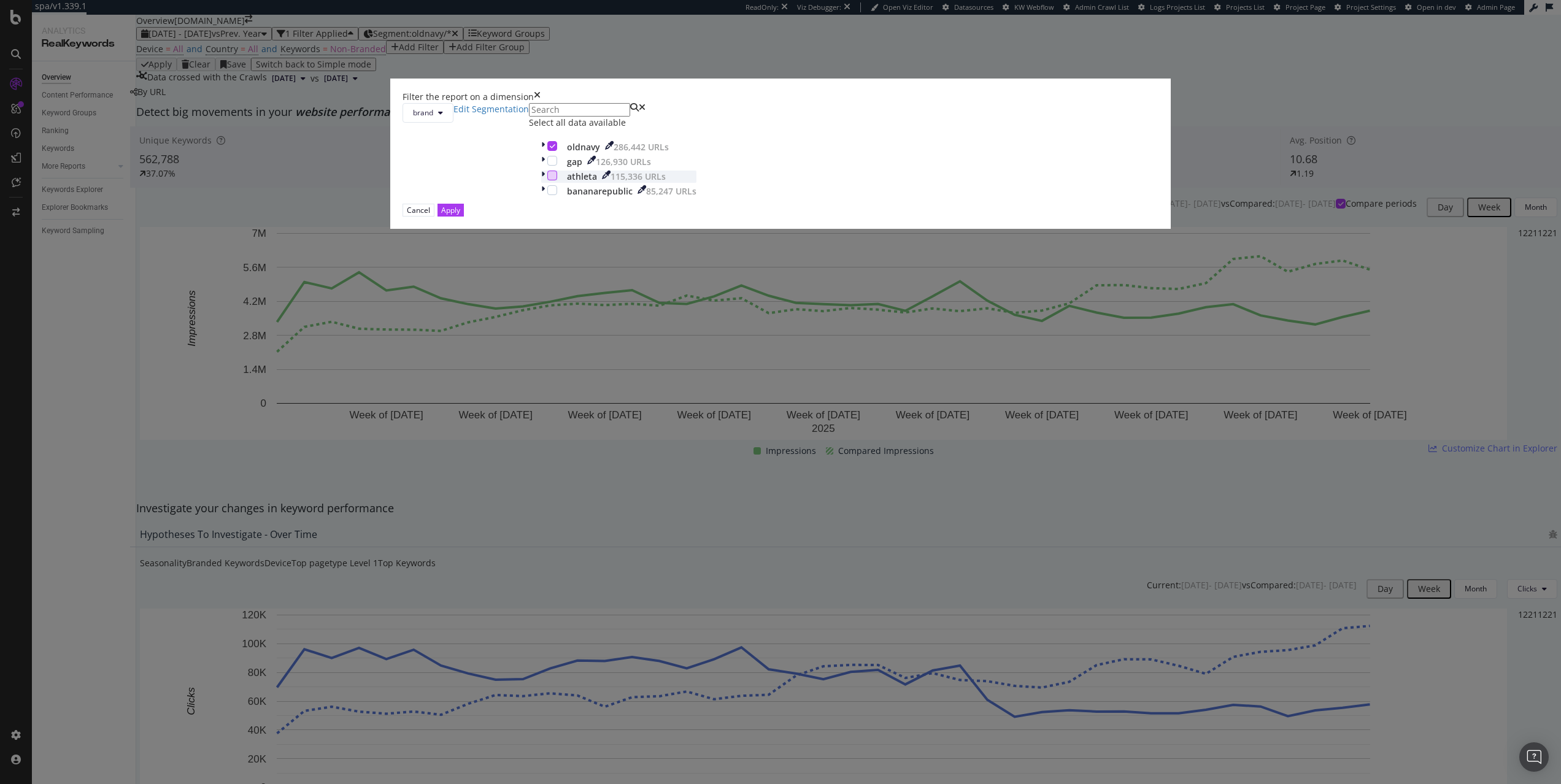
click at [557, 181] on div "modal" at bounding box center [552, 175] width 10 height 10
click at [557, 151] on div "modal" at bounding box center [552, 146] width 10 height 10
click at [460, 215] on div "Apply" at bounding box center [451, 210] width 19 height 11
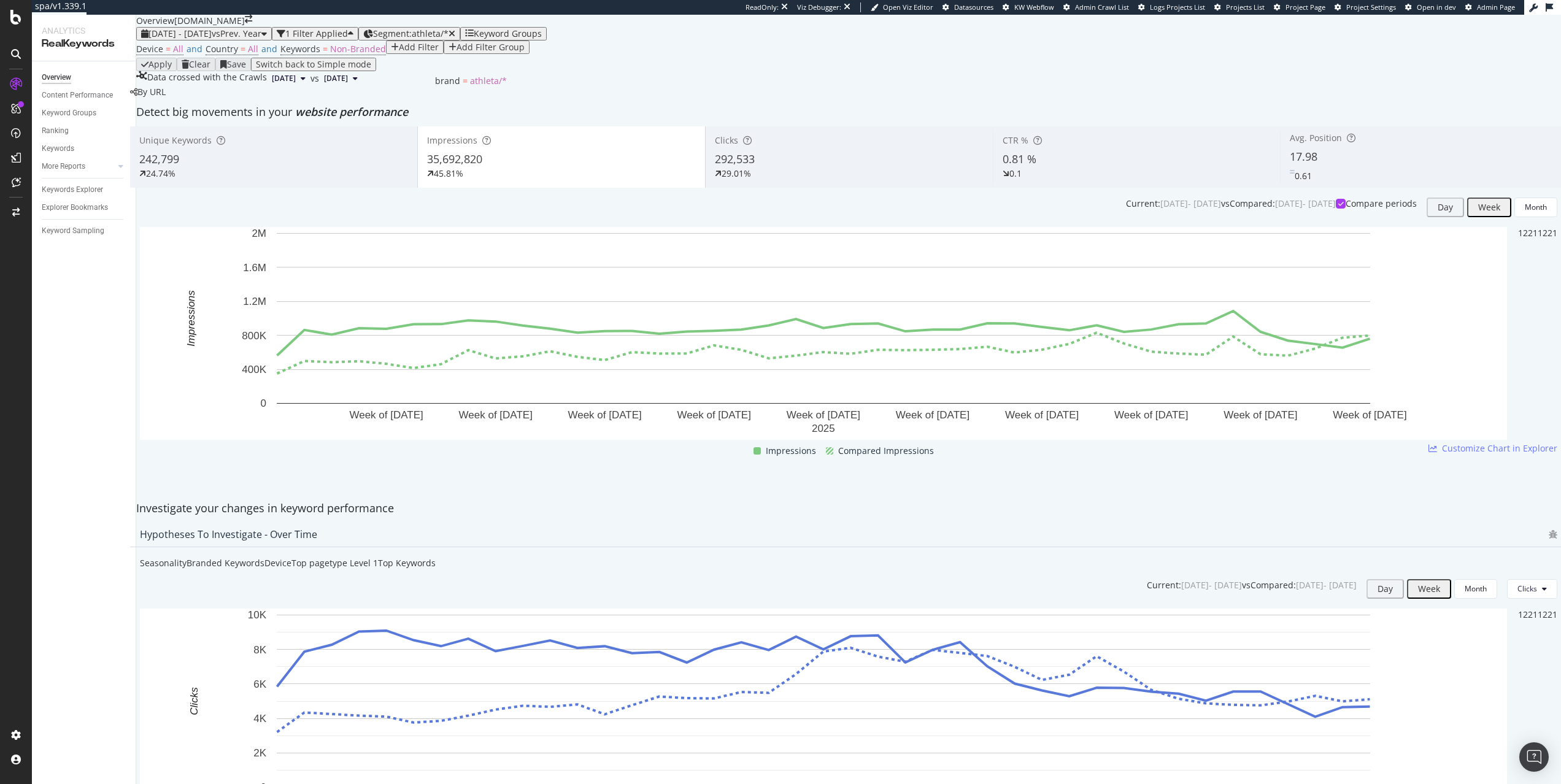
click at [455, 39] on div "Segment: athleta/*" at bounding box center [414, 34] width 82 height 10
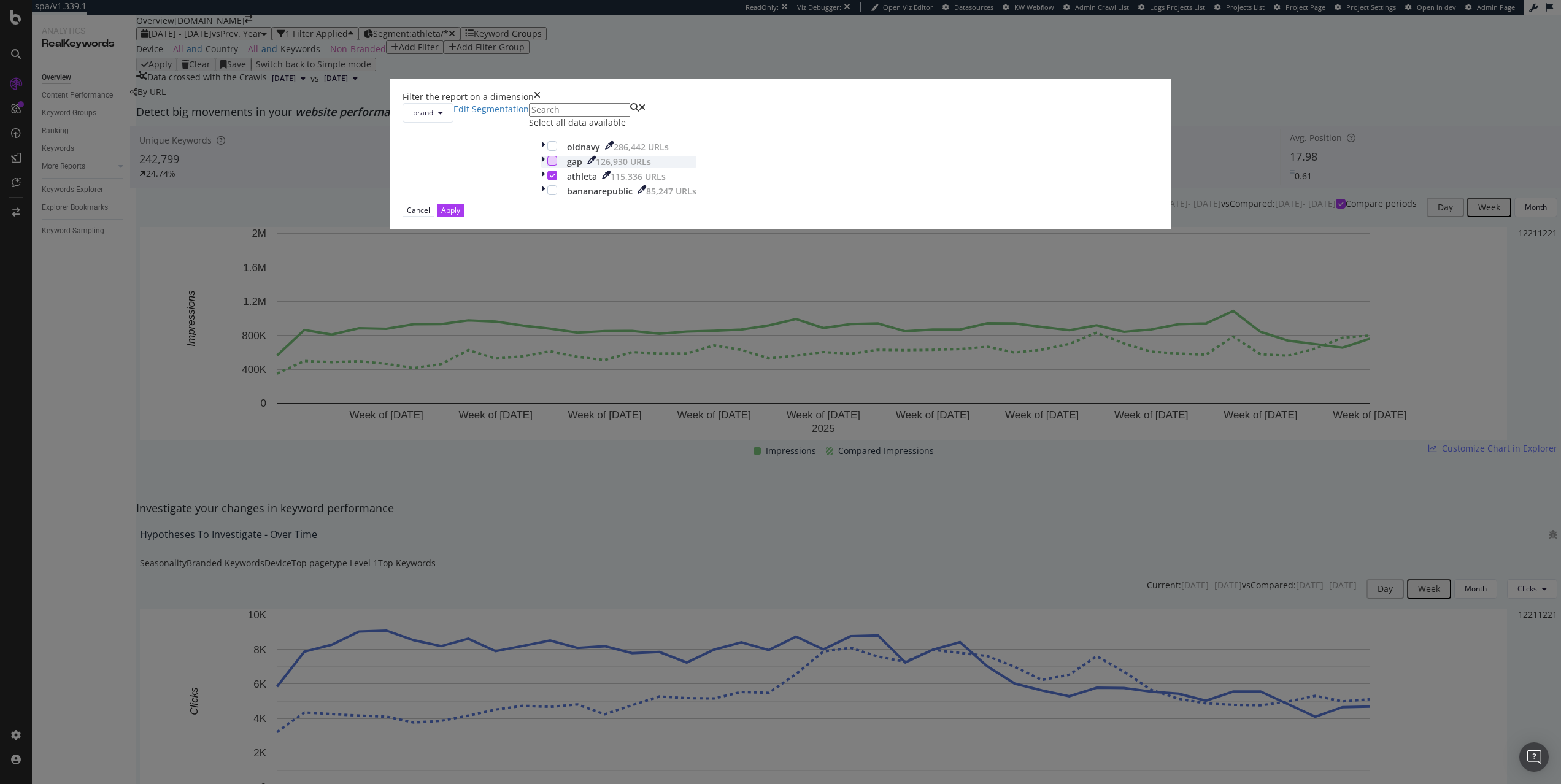
click at [557, 166] on div "modal" at bounding box center [552, 161] width 10 height 10
click at [557, 181] on div "modal" at bounding box center [552, 175] width 10 height 10
click at [464, 217] on button "Apply" at bounding box center [451, 210] width 26 height 13
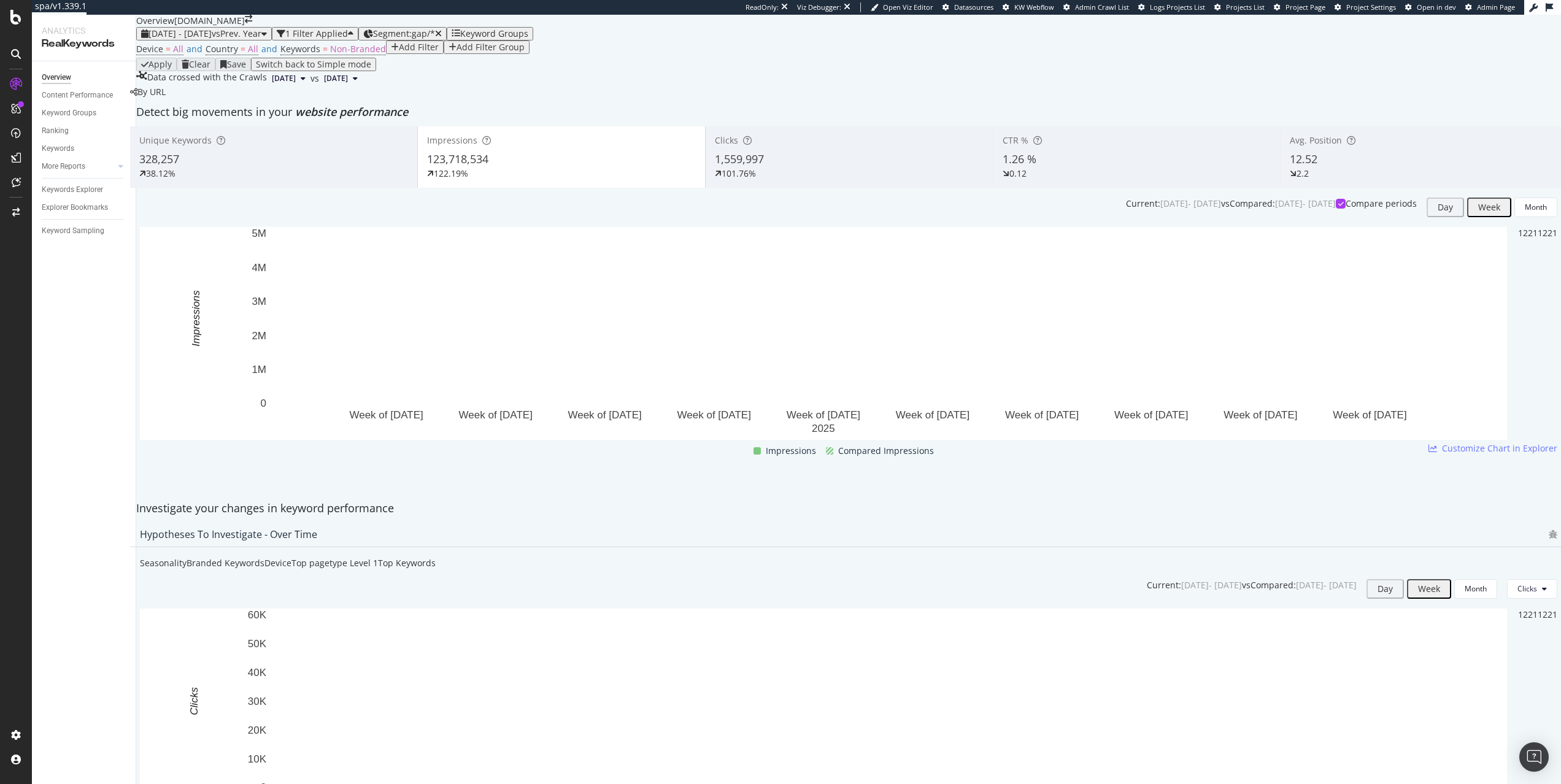
scroll to position [43, 0]
